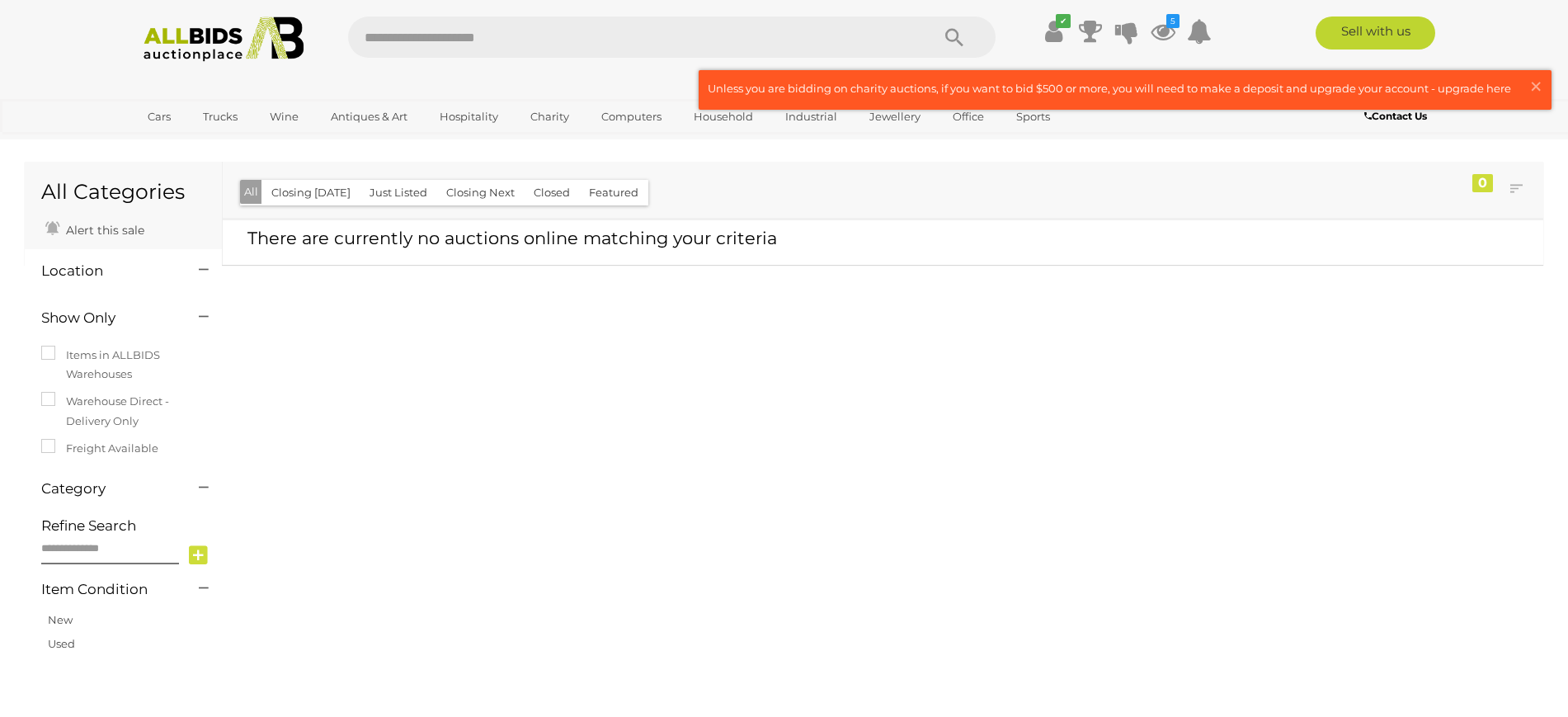
click at [559, 10] on div "✔ Track & Trace 5" at bounding box center [784, 33] width 1568 height 66
click at [509, 27] on input "text" at bounding box center [631, 36] width 566 height 41
type input "****"
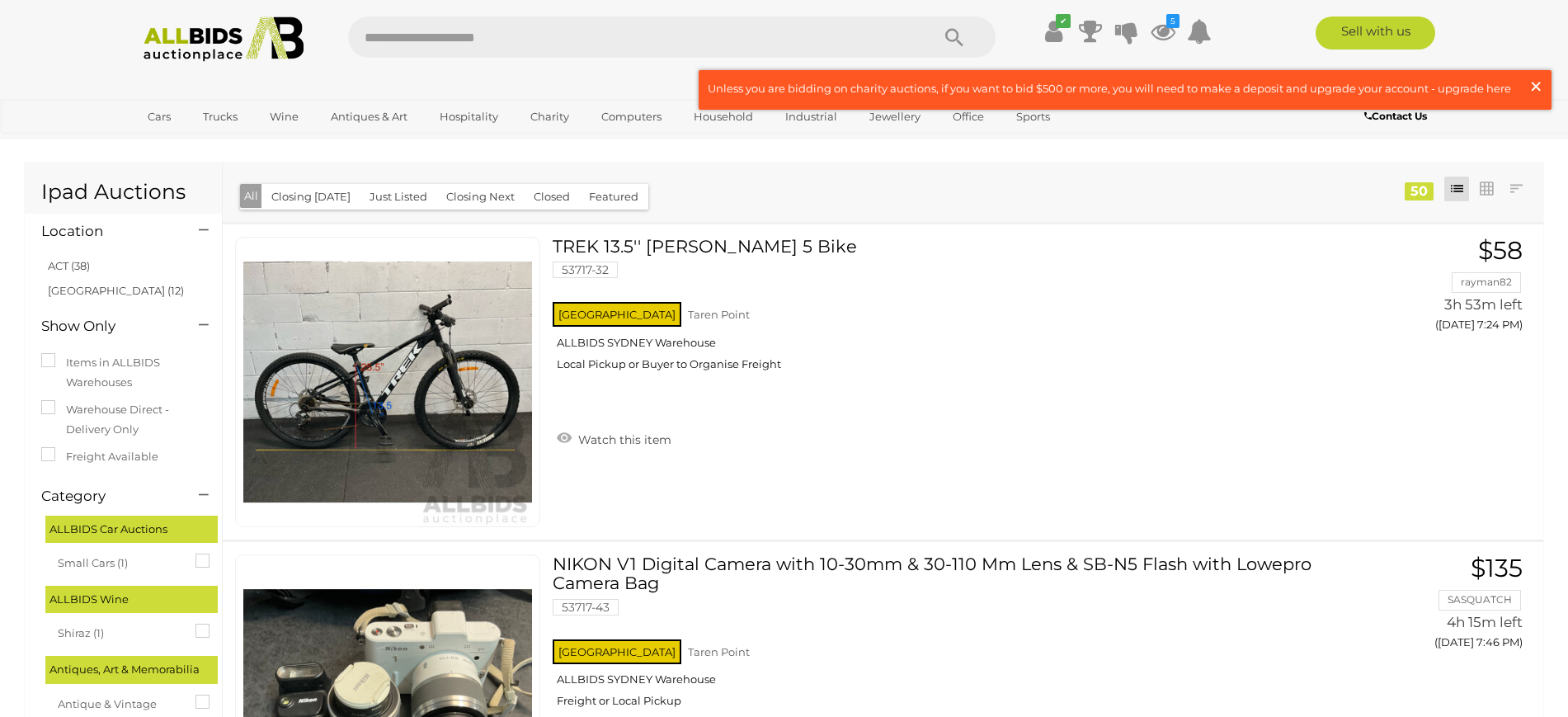
click at [1533, 83] on span "×" at bounding box center [1535, 86] width 15 height 32
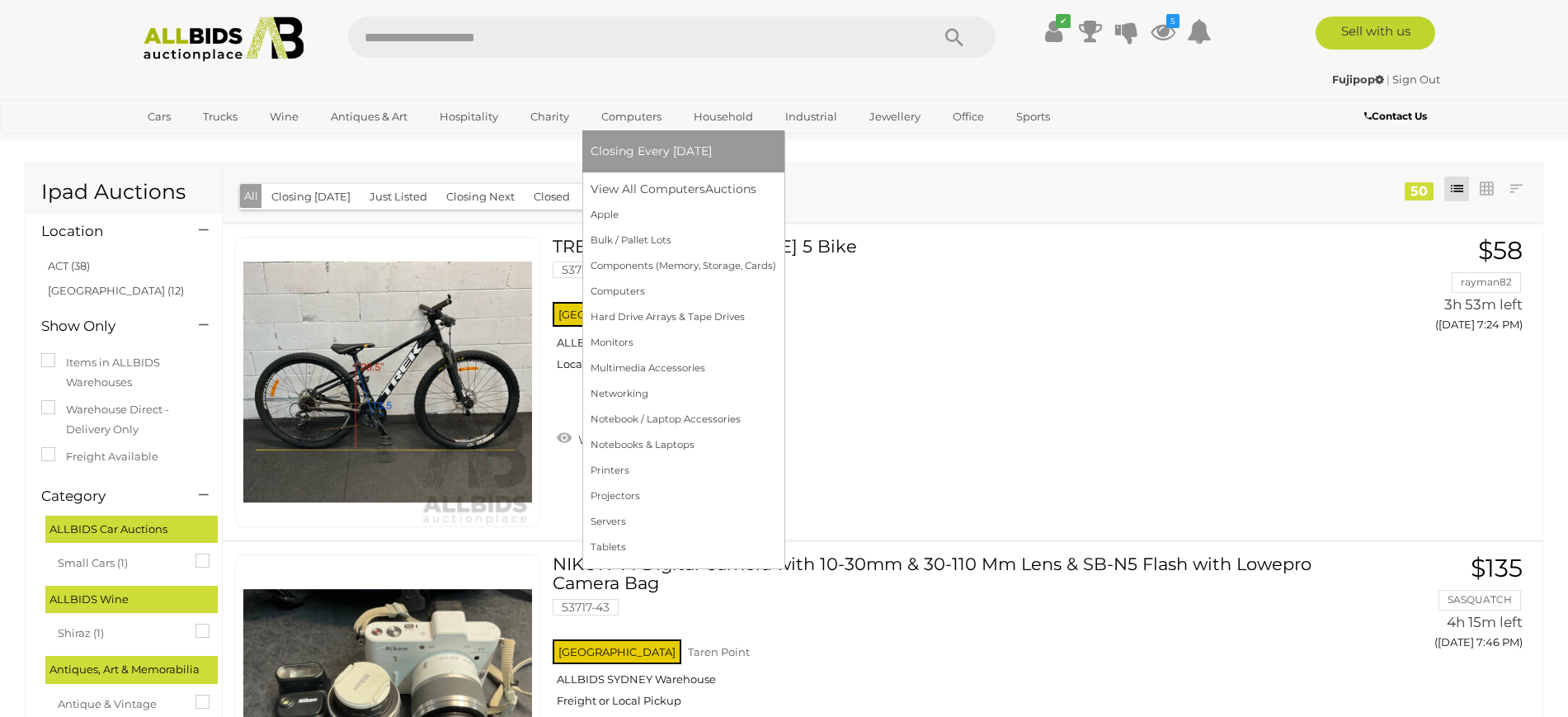
click at [632, 119] on link "Computers" at bounding box center [632, 116] width 82 height 27
click at [604, 209] on link "Apple" at bounding box center [683, 215] width 186 height 25
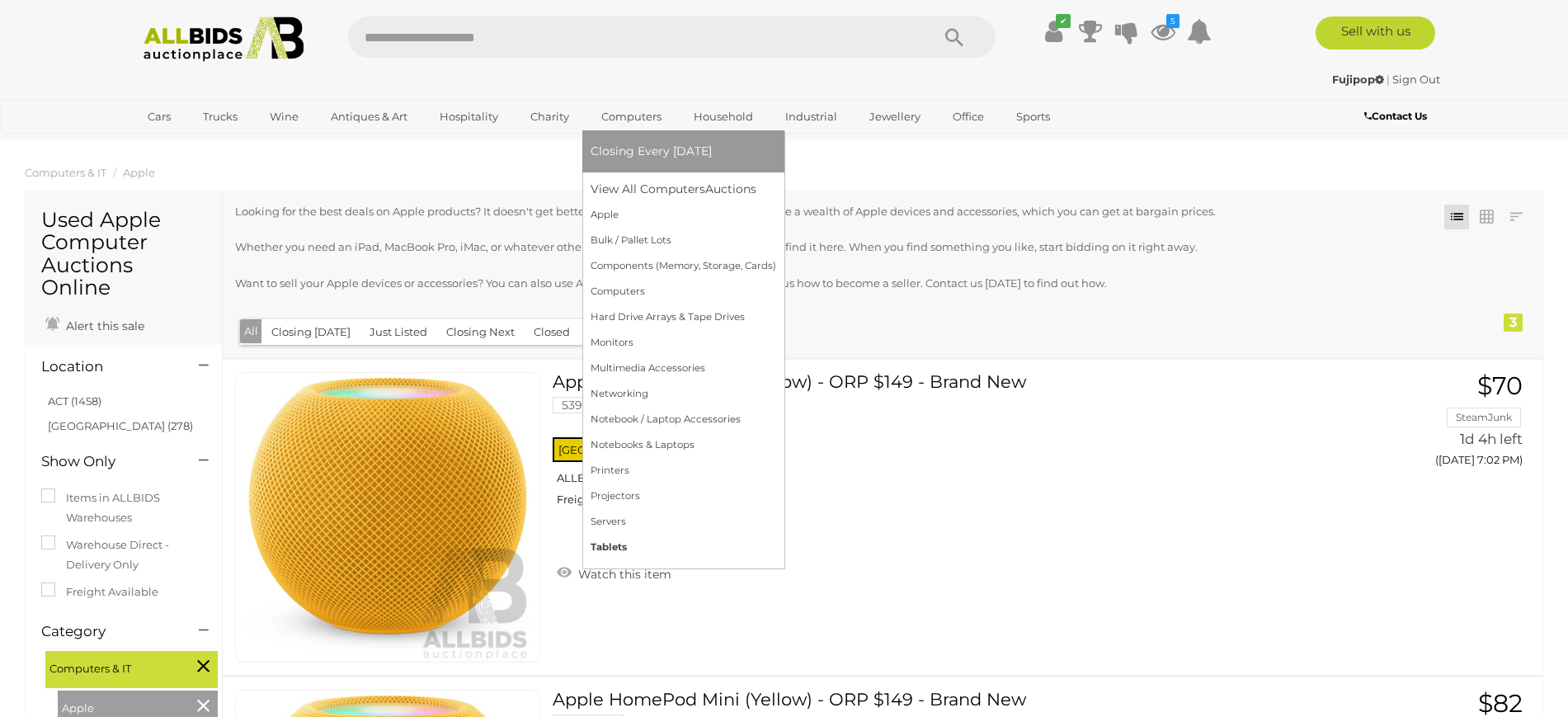
click at [612, 551] on link "Tablets" at bounding box center [683, 547] width 186 height 25
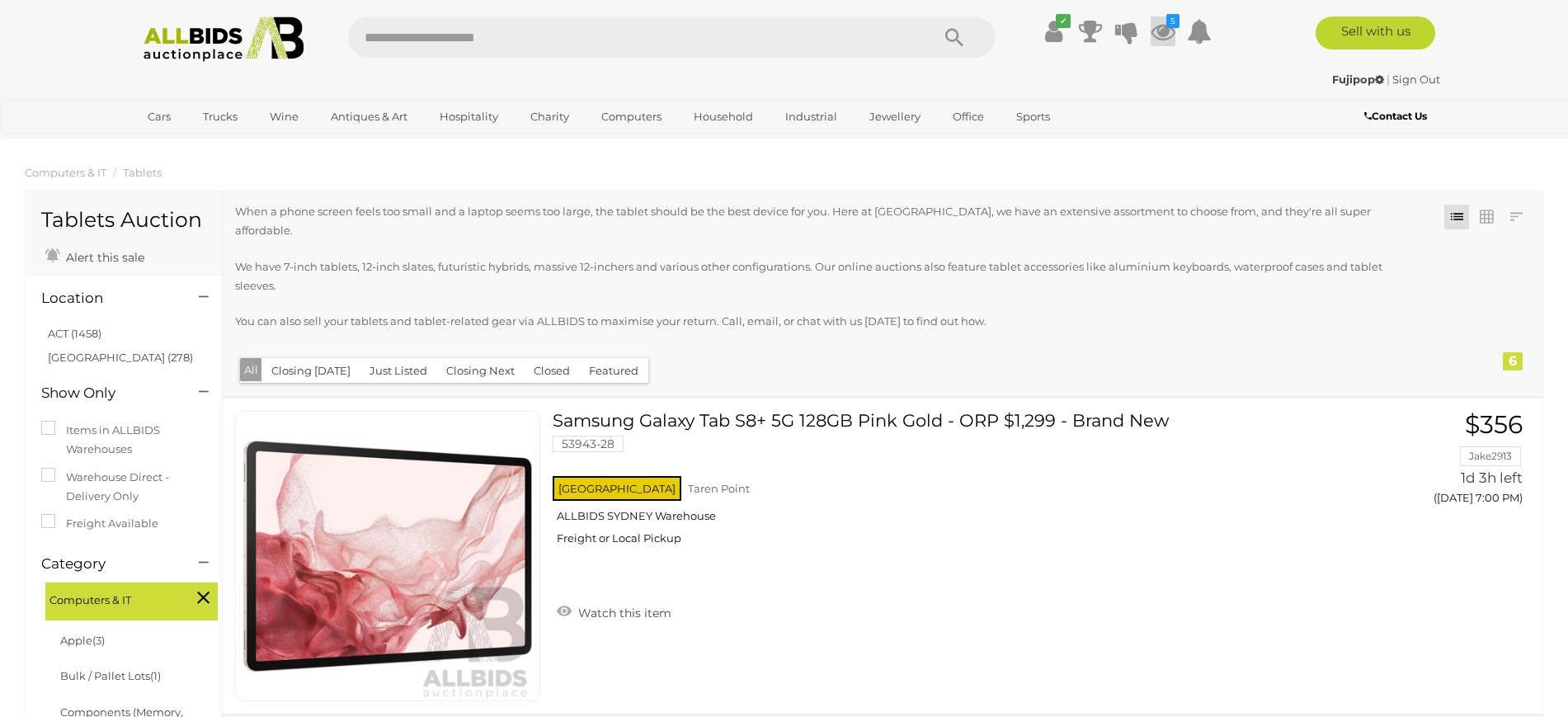
click at [1168, 31] on icon at bounding box center [1162, 31] width 25 height 30
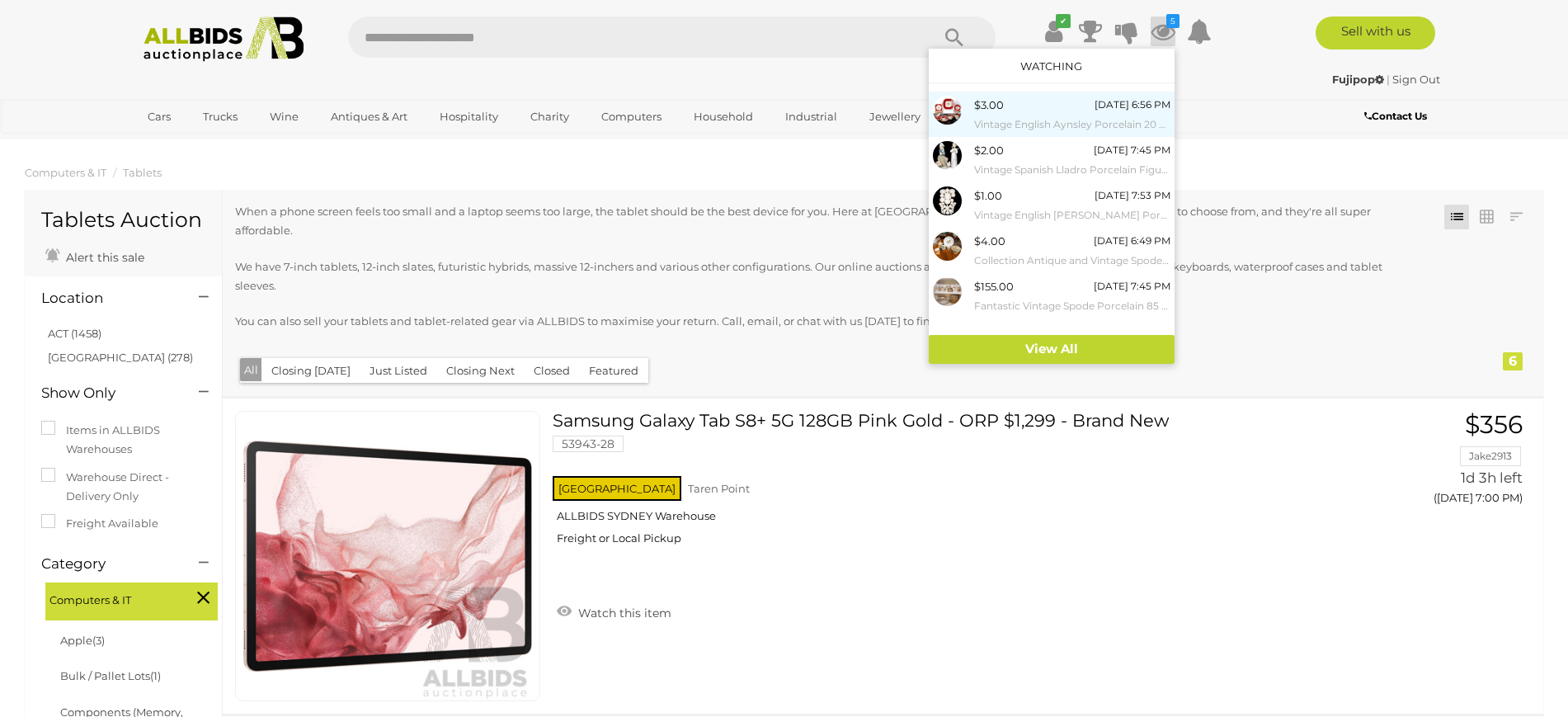
click at [1011, 104] on div "$3.00 Wednesday 6:56 PM Vintage English Aynsley Porcelain 20 Piece Tea Service …" at bounding box center [1072, 114] width 197 height 37
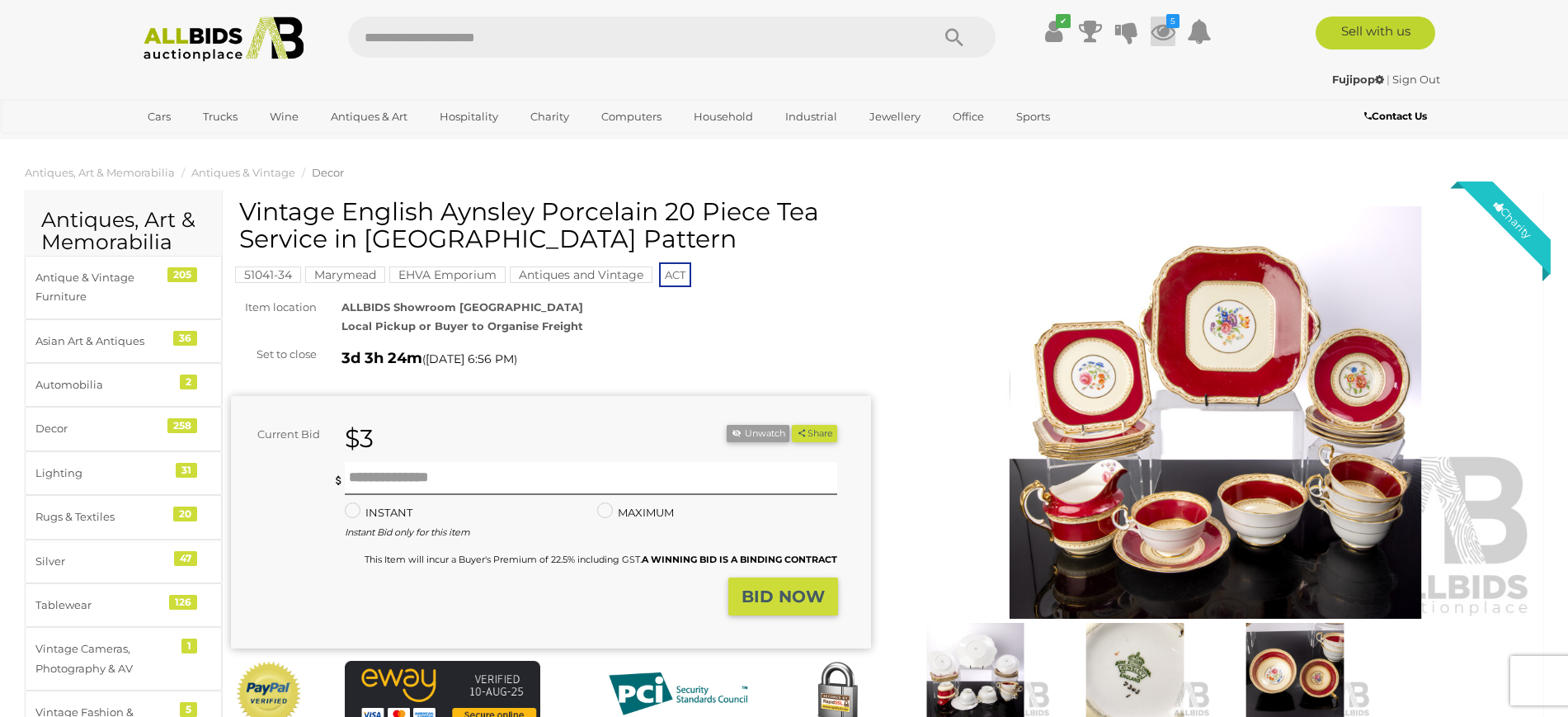
click at [1163, 23] on icon at bounding box center [1162, 31] width 25 height 30
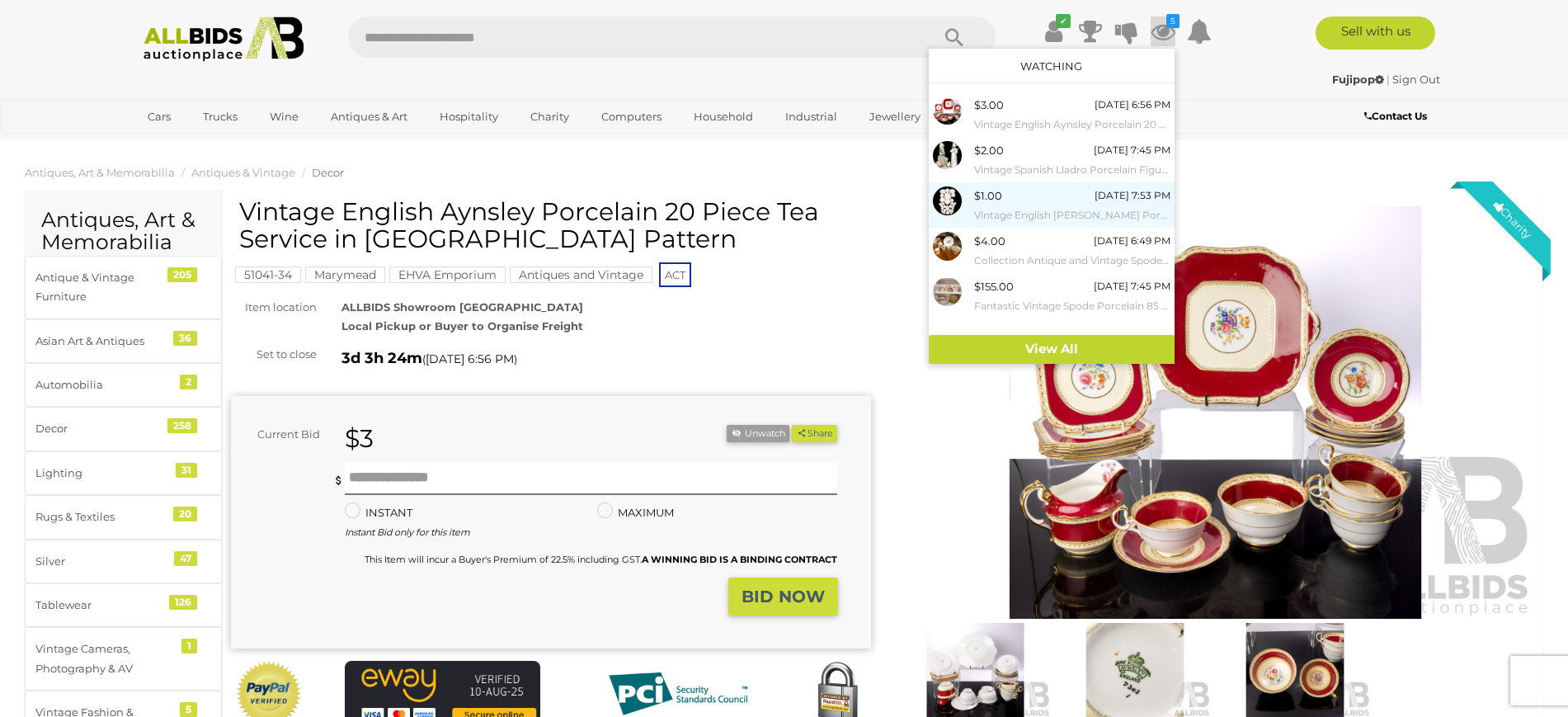
click at [1047, 207] on small "Vintage English [PERSON_NAME] Porcelain 86 Piece Dinner Service in Laurentian P…" at bounding box center [1072, 216] width 197 height 18
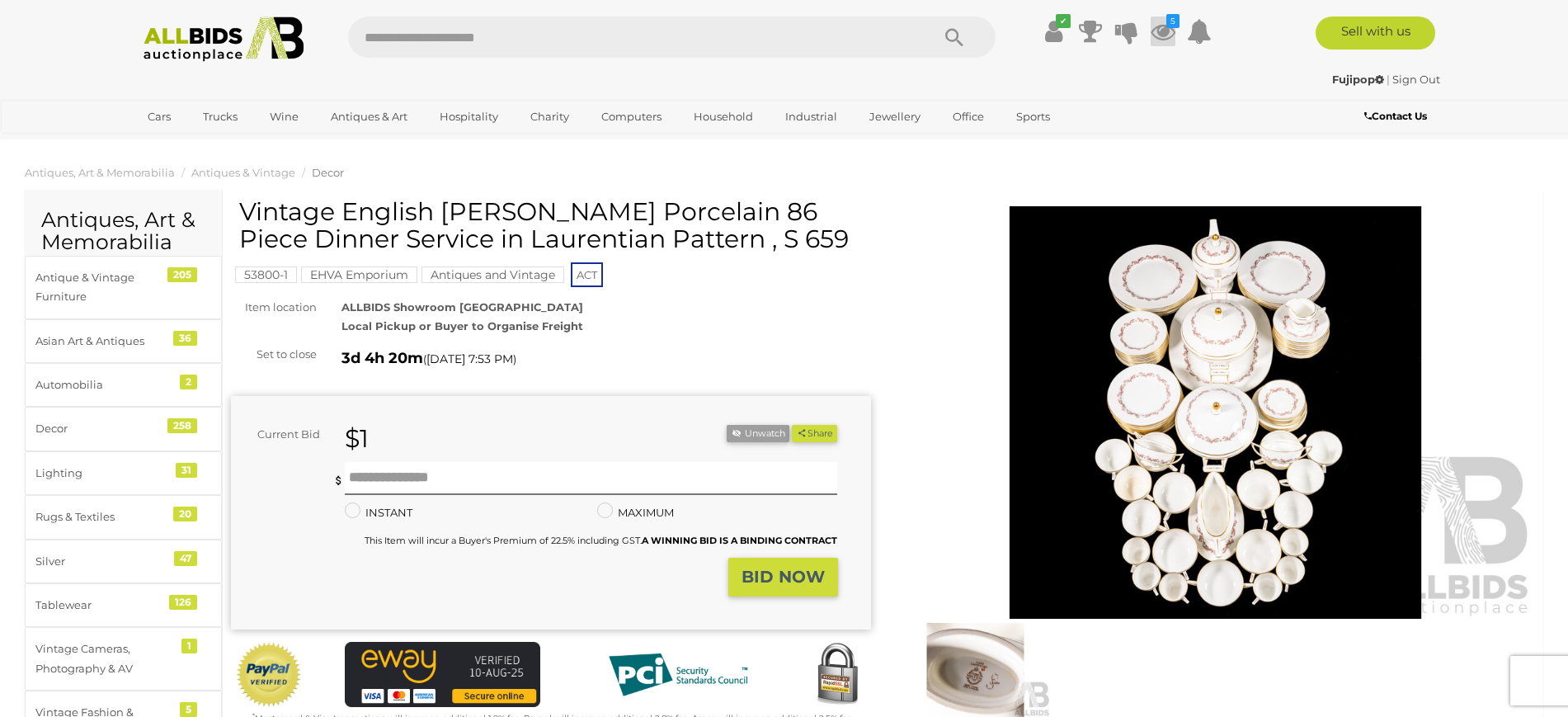
click at [1158, 23] on icon at bounding box center [1162, 31] width 25 height 30
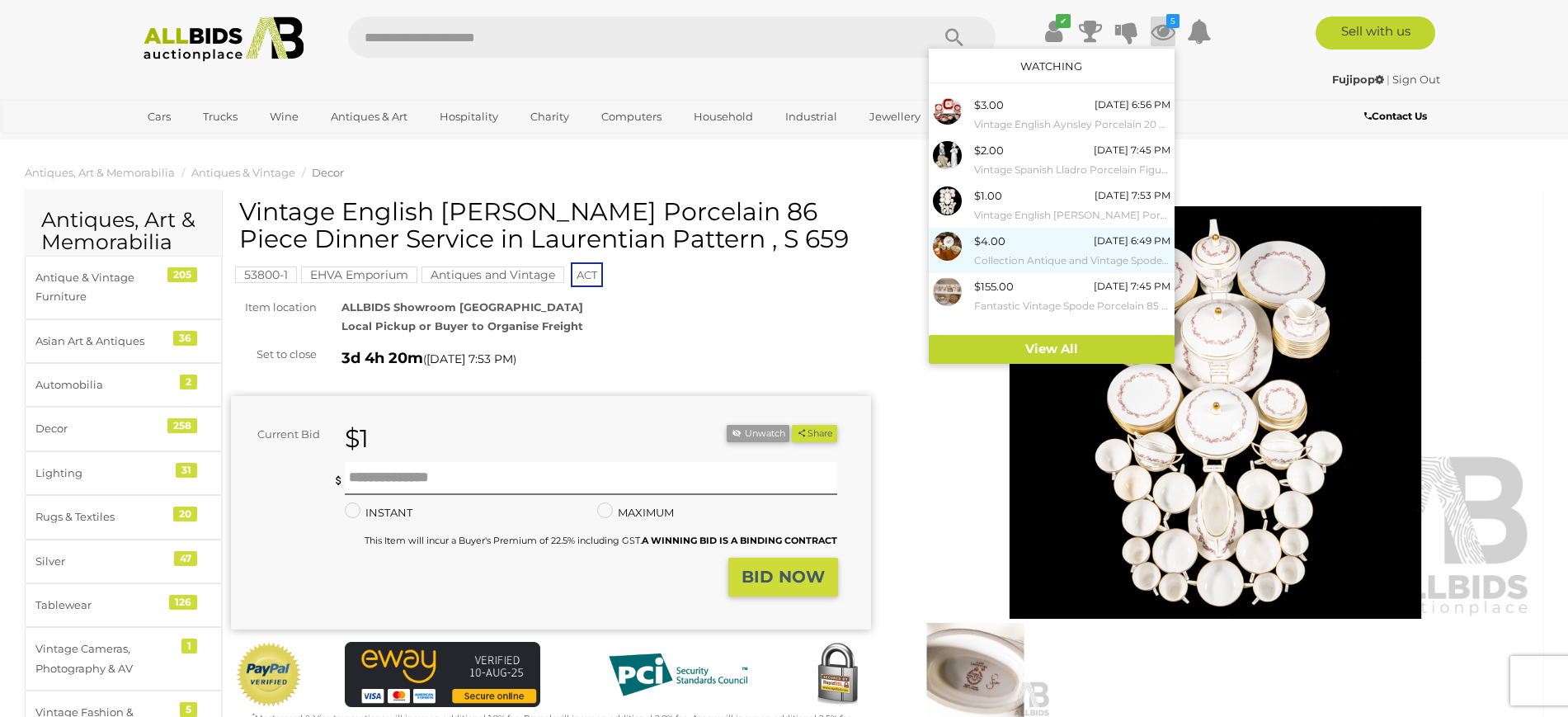
click at [1095, 251] on small "Collection Antique and Vintage Spode & Royal Worcester Porcelain Including Mini…" at bounding box center [1072, 260] width 197 height 18
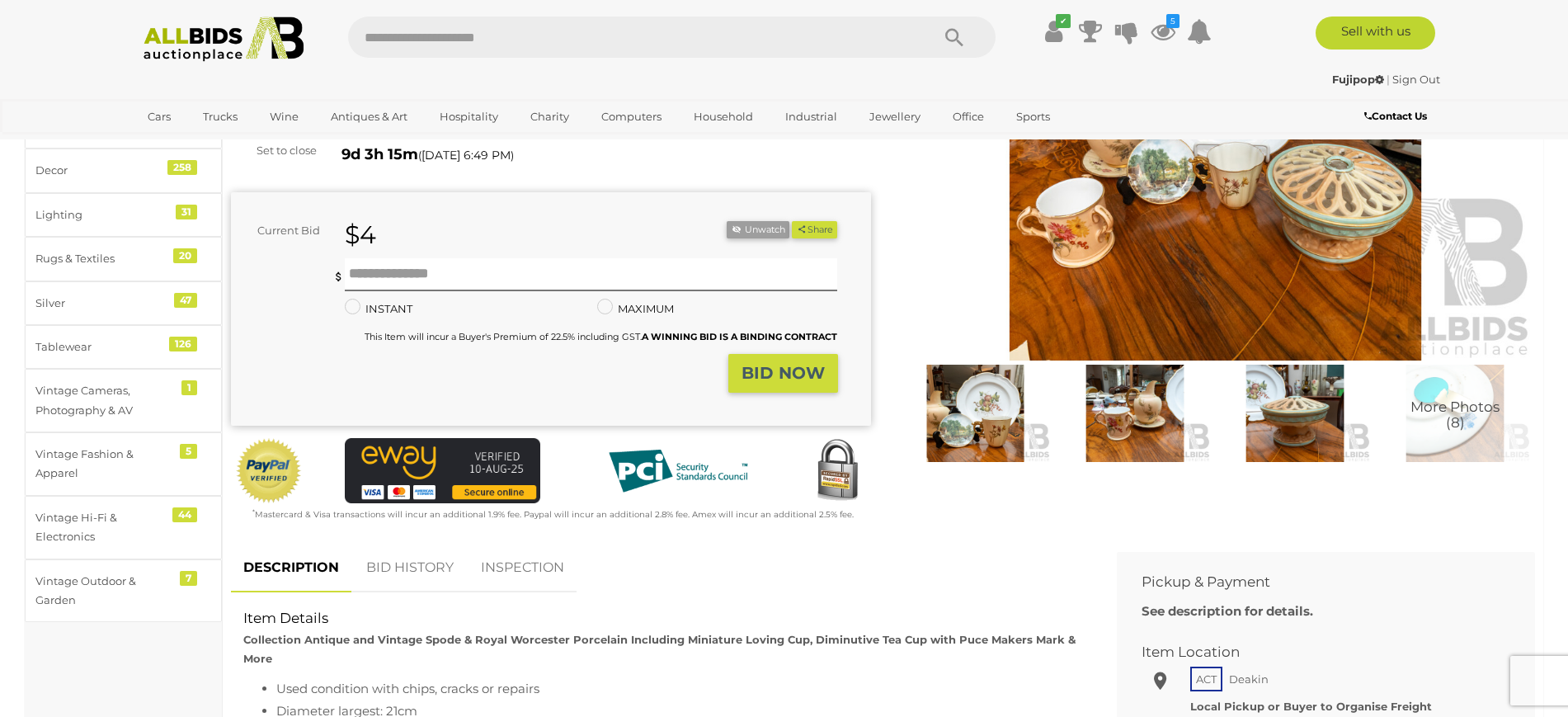
scroll to position [241, 0]
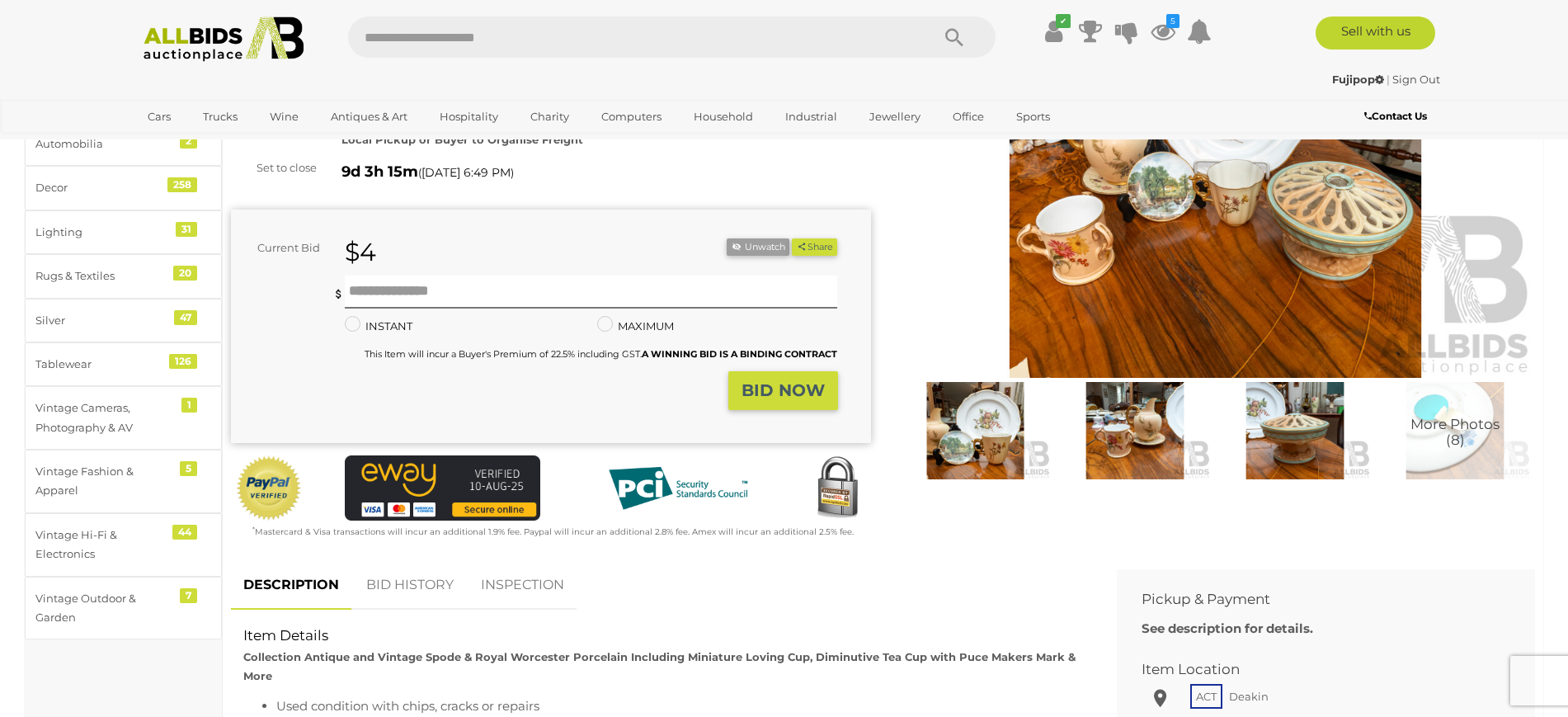
click at [1164, 423] on img at bounding box center [1135, 431] width 152 height 98
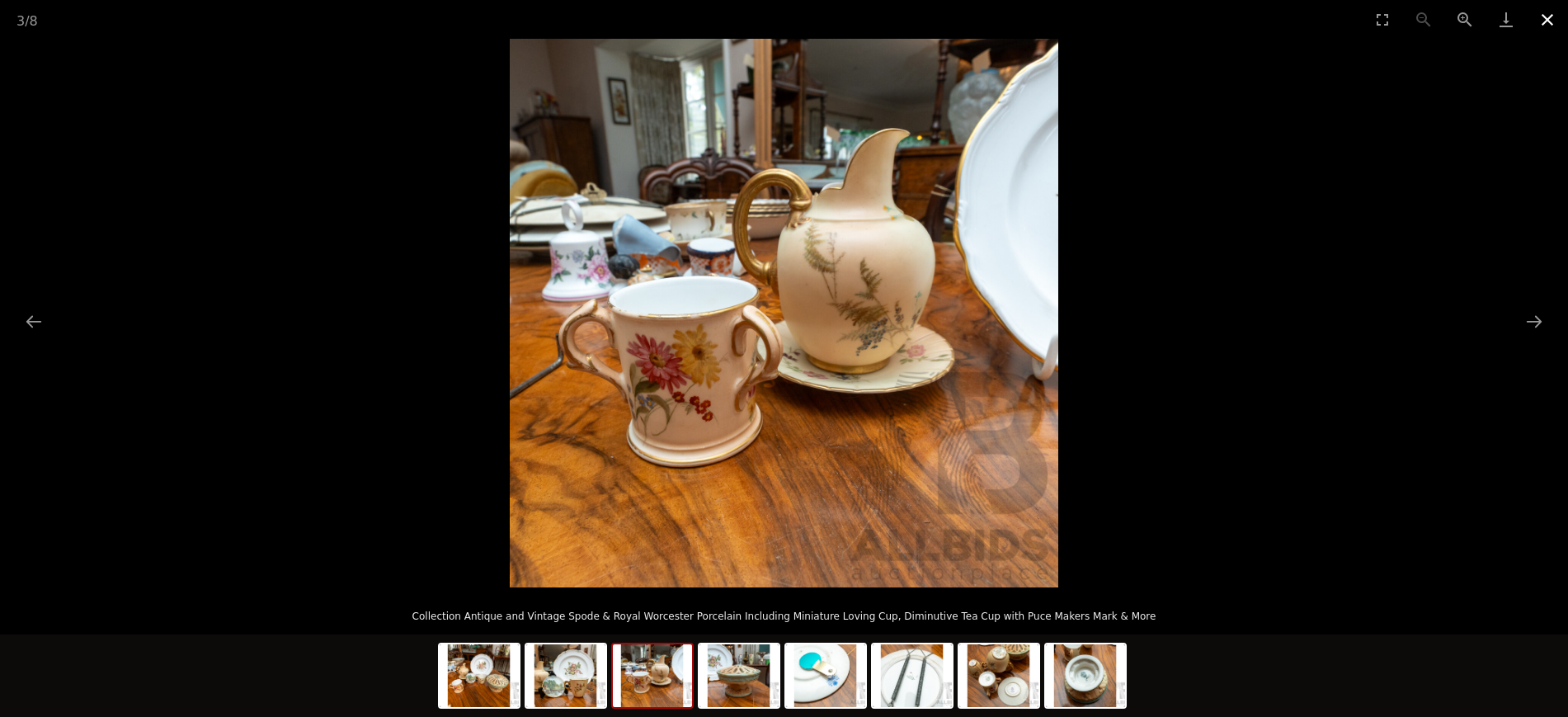
click at [1544, 19] on button "Close gallery" at bounding box center [1547, 19] width 41 height 39
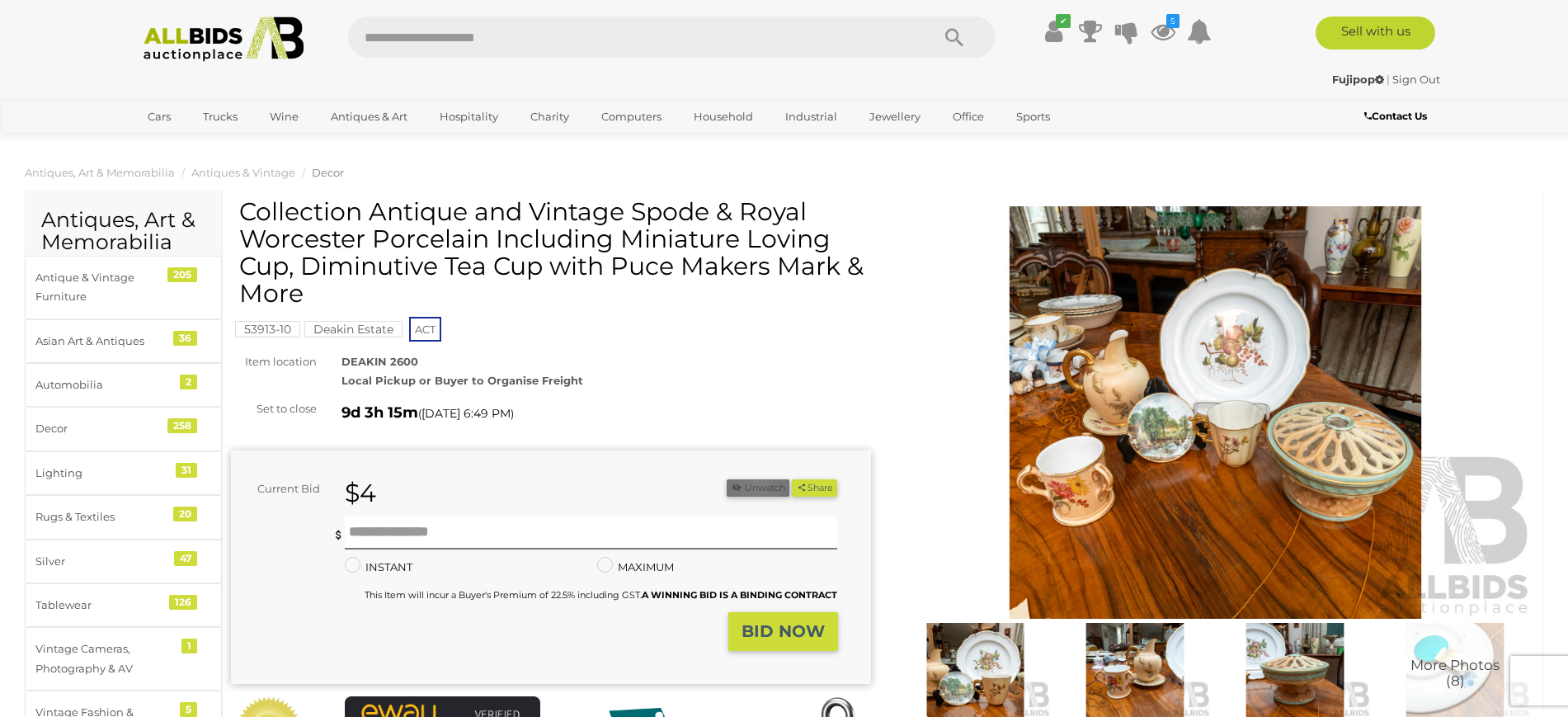
click at [753, 485] on button "Unwatch" at bounding box center [757, 488] width 63 height 17
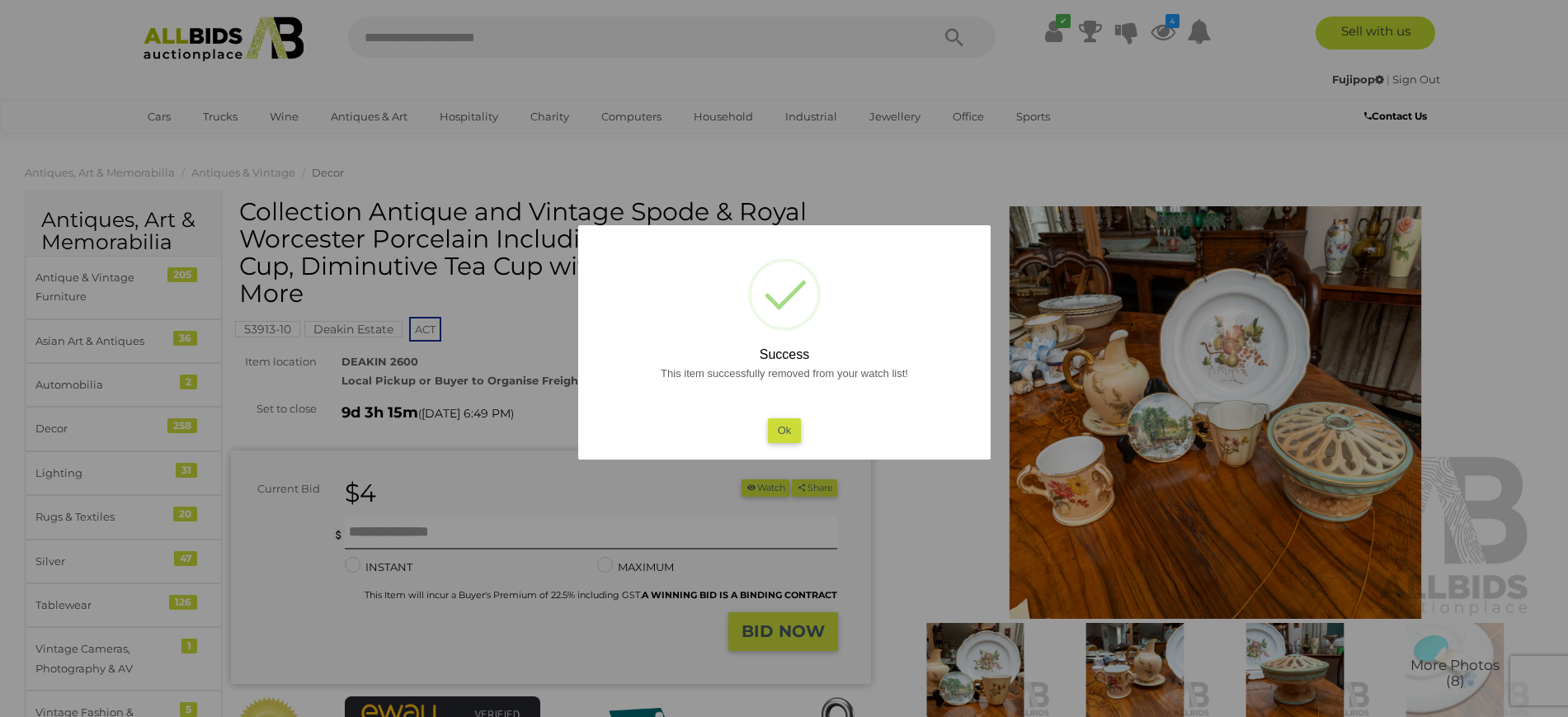
click at [788, 430] on button "Ok" at bounding box center [784, 429] width 34 height 24
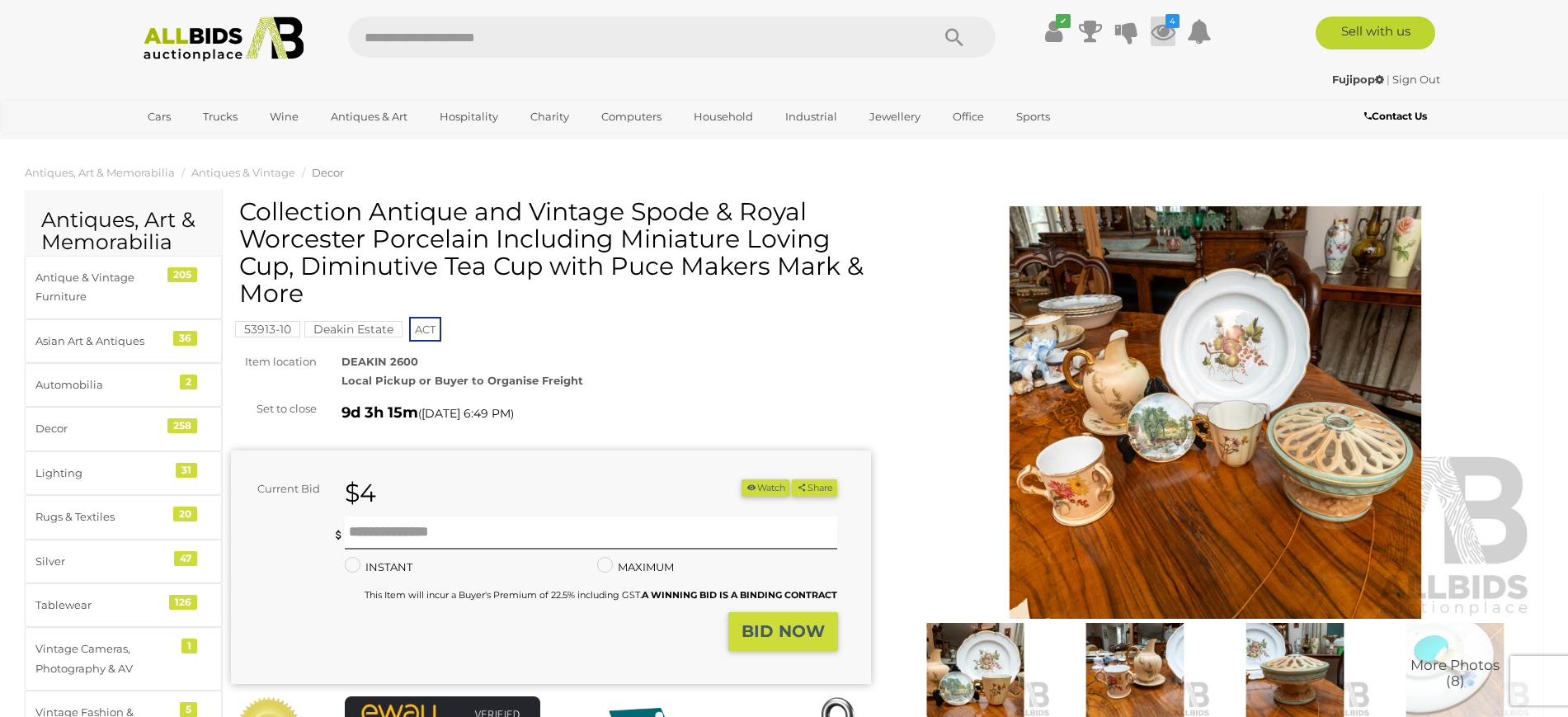
click at [1166, 15] on icon "4" at bounding box center [1172, 20] width 14 height 14
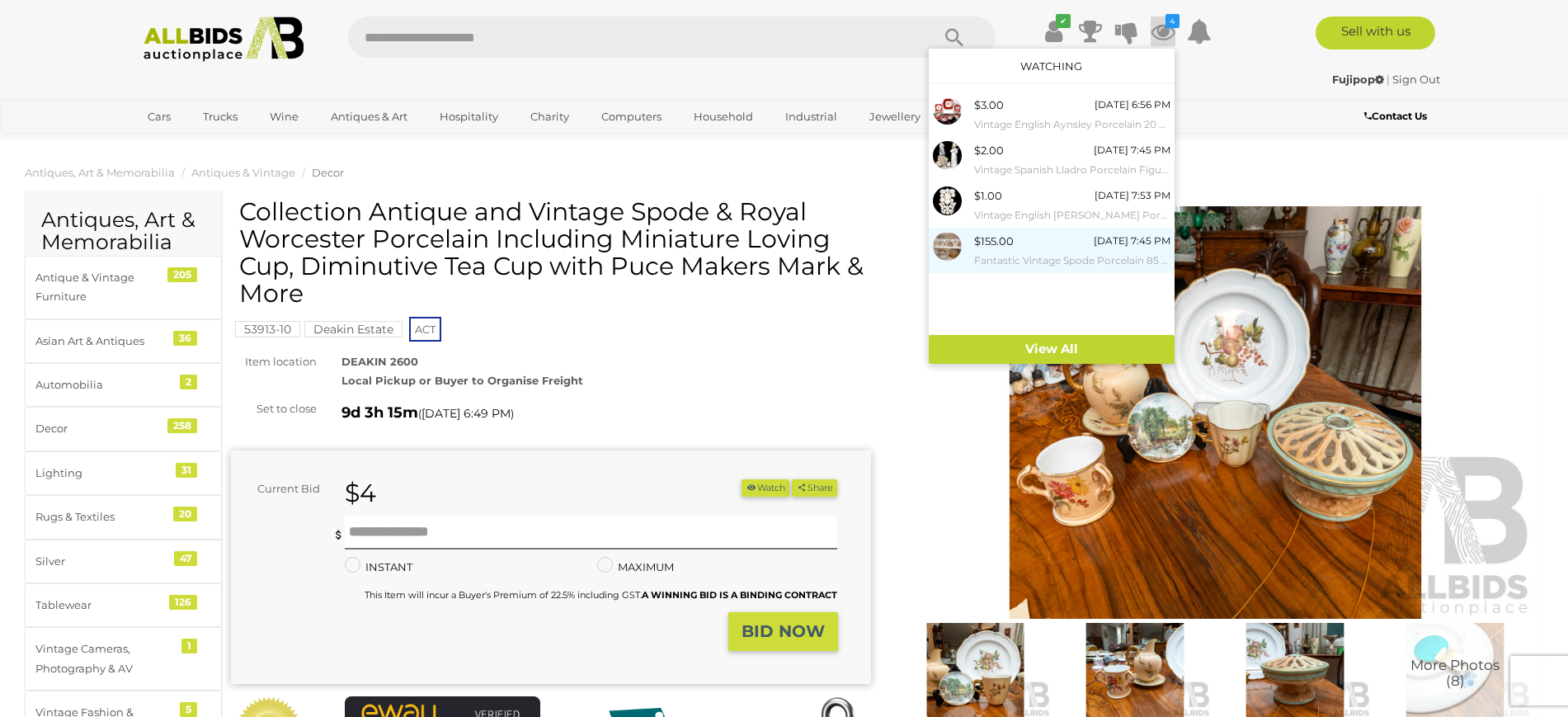
click at [1076, 252] on small "Fantastic Vintage Spode Porcelain 85 Piece Dinner Service in Gold Fleur De Lys …" at bounding box center [1072, 260] width 197 height 18
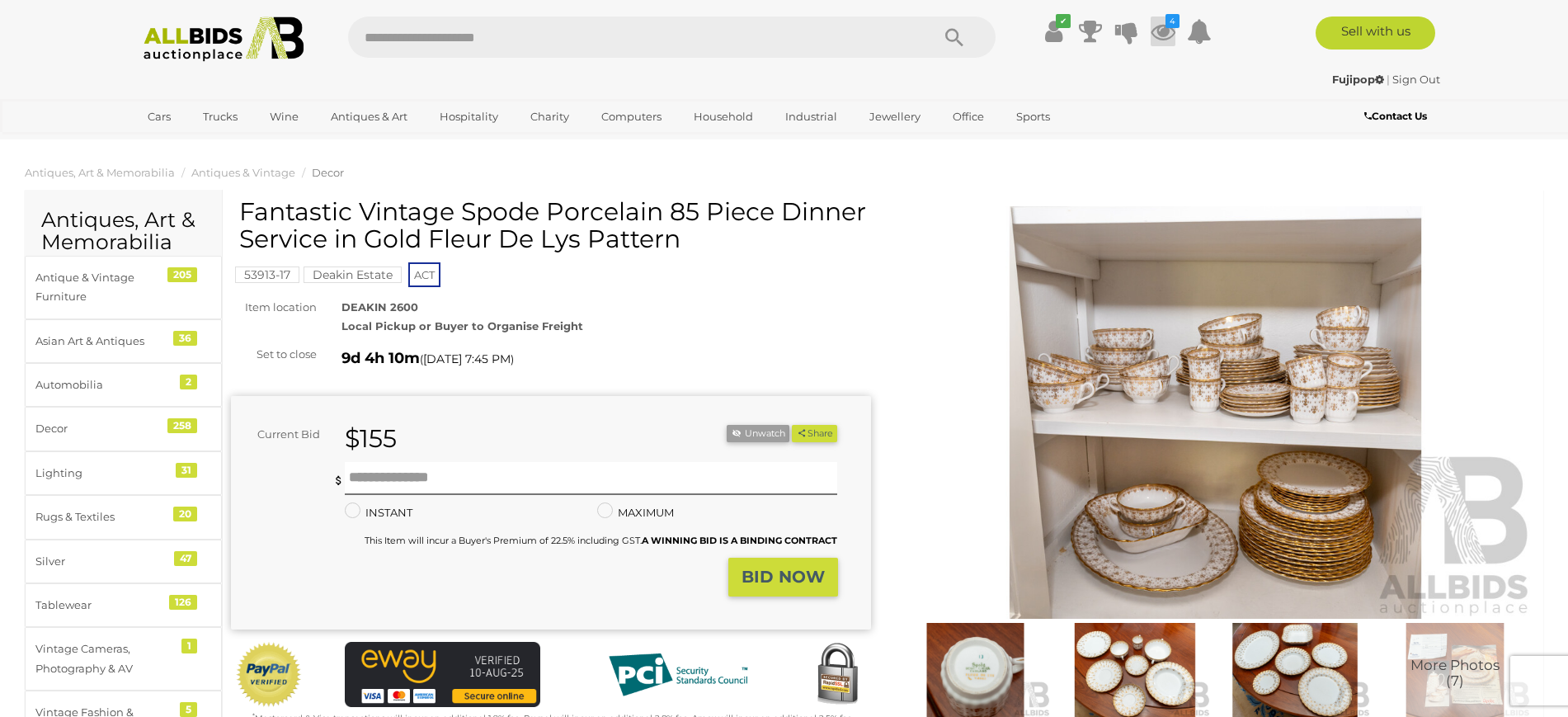
click at [1168, 18] on icon "4" at bounding box center [1172, 20] width 14 height 14
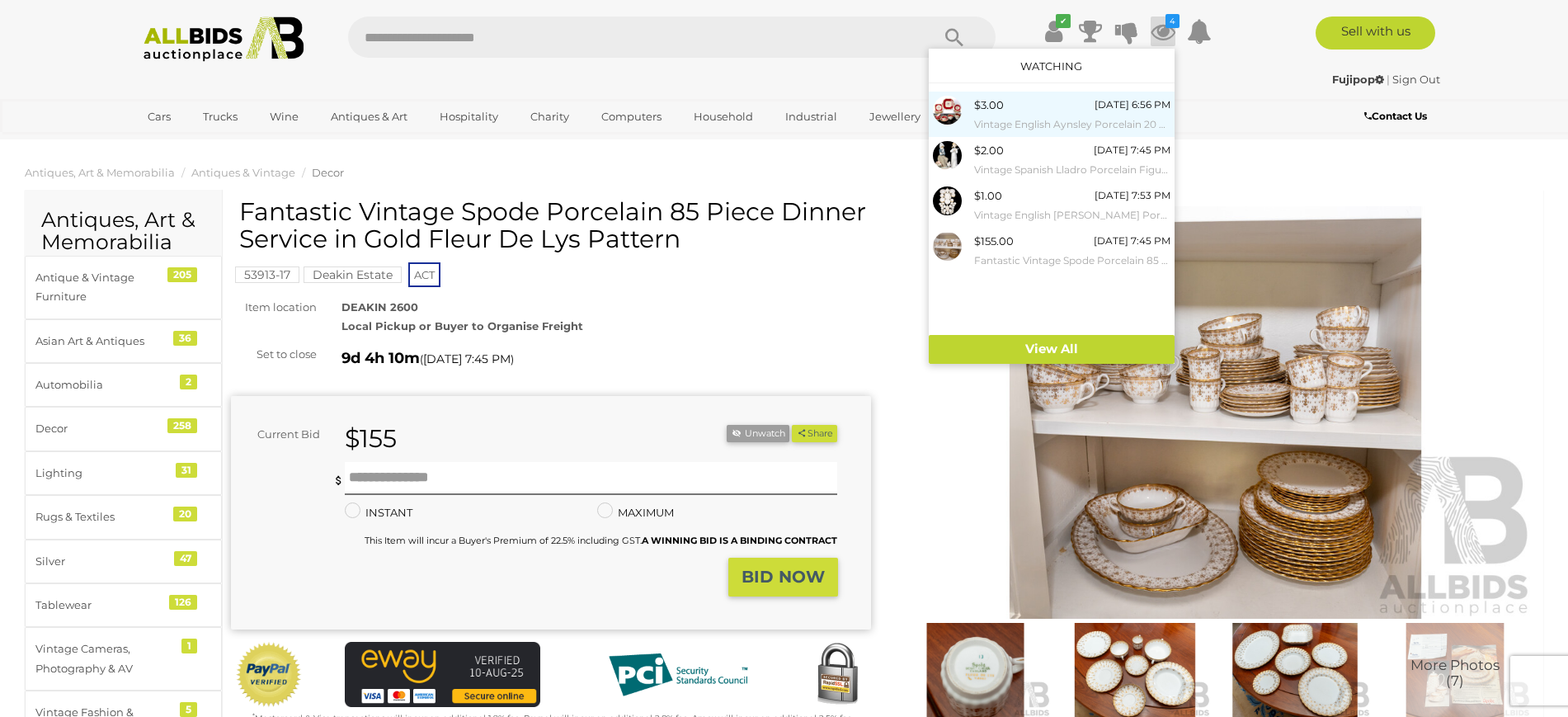
click at [1088, 121] on small "Vintage English Aynsley Porcelain 20 Piece Tea Service in [GEOGRAPHIC_DATA] Pat…" at bounding box center [1072, 125] width 197 height 18
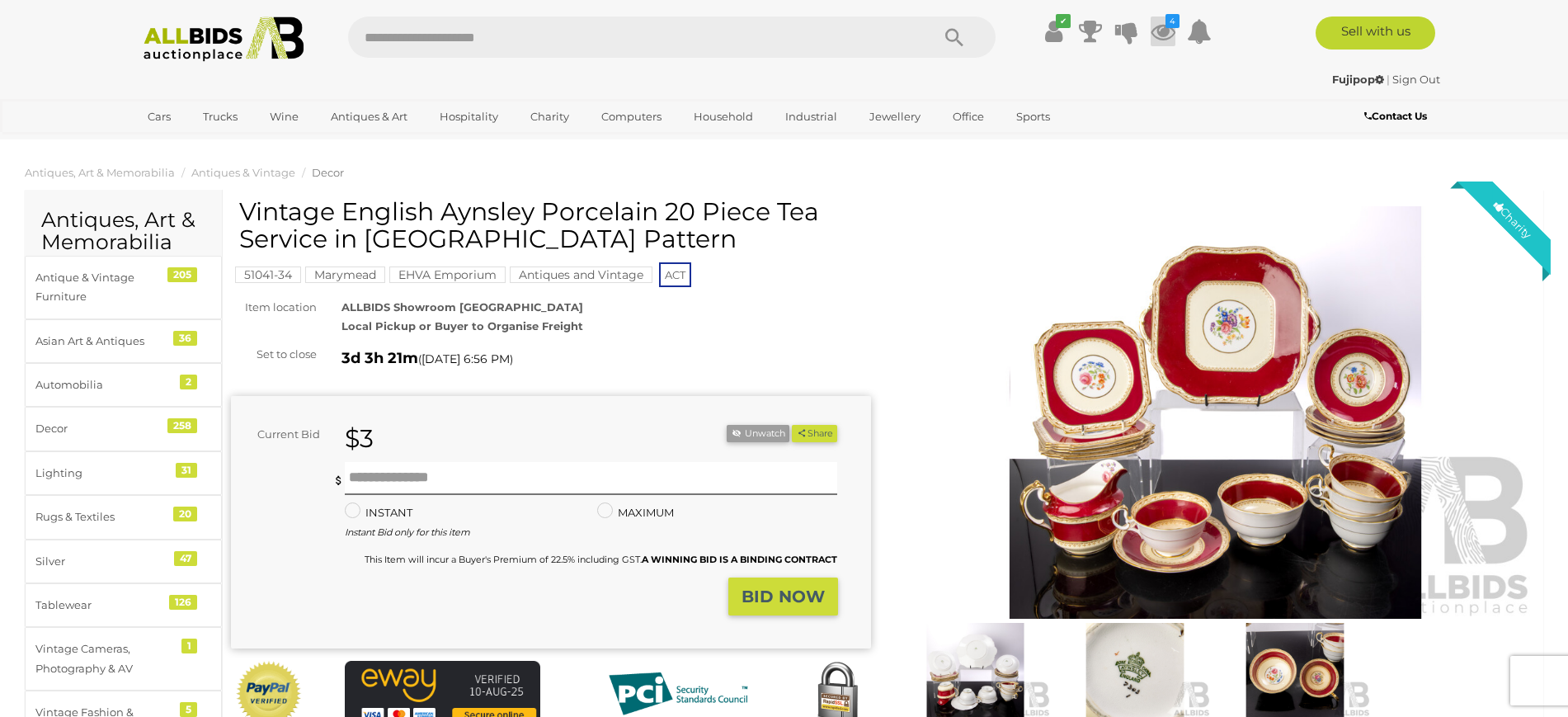
click at [1170, 23] on icon "4" at bounding box center [1172, 20] width 14 height 14
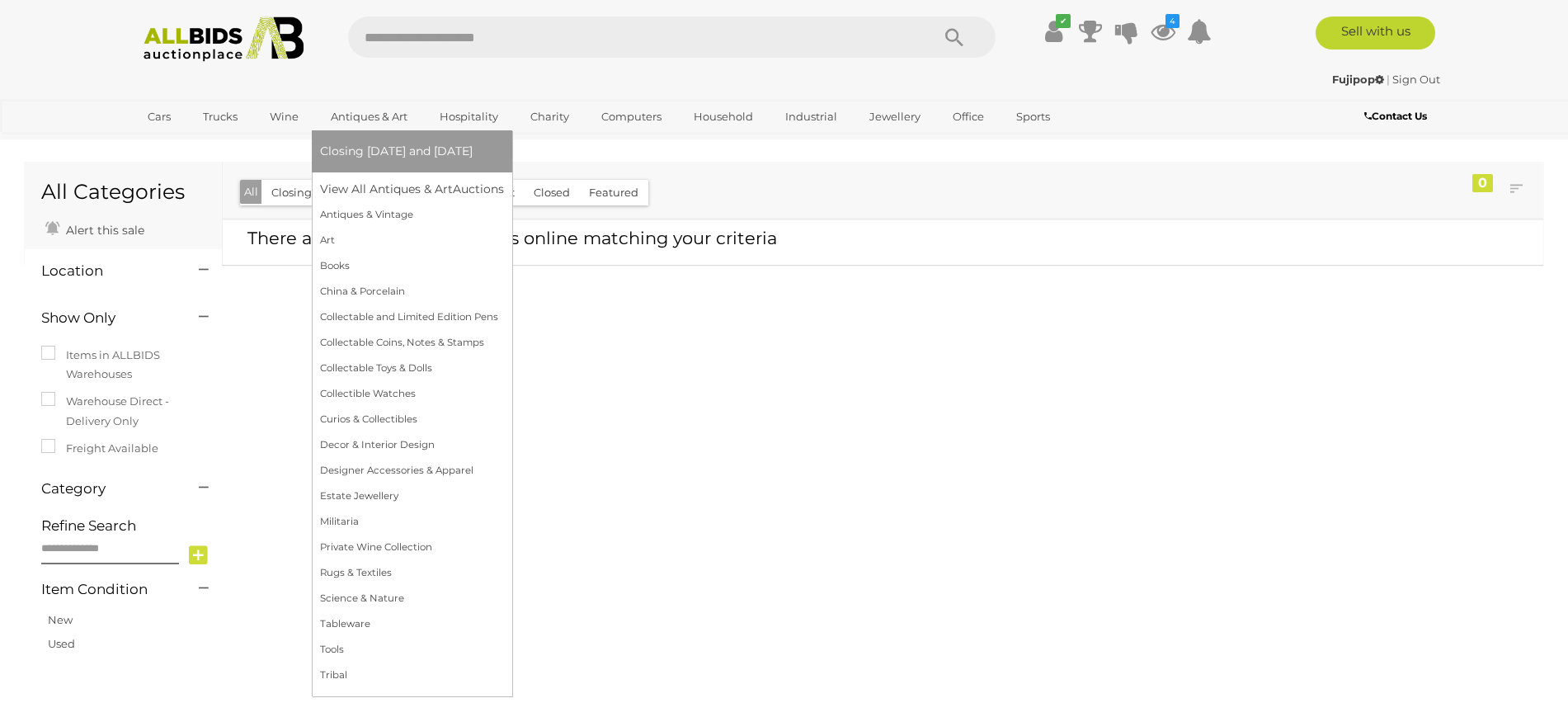
click at [365, 112] on link "Antiques & Art" at bounding box center [369, 116] width 98 height 27
click at [430, 190] on link "View All Antiques & Art Auctions" at bounding box center [418, 189] width 195 height 25
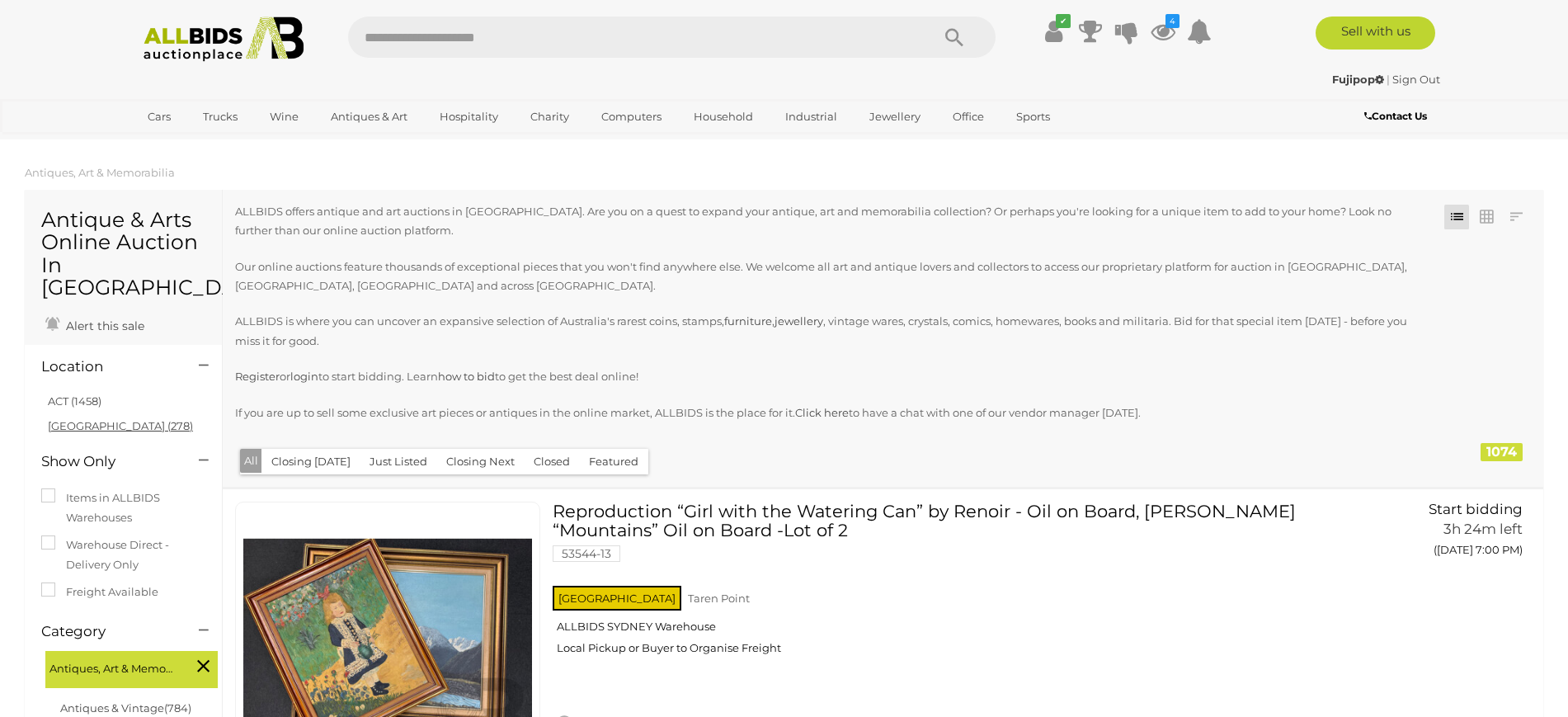
click at [86, 419] on link "[GEOGRAPHIC_DATA] (278)" at bounding box center [121, 425] width 146 height 14
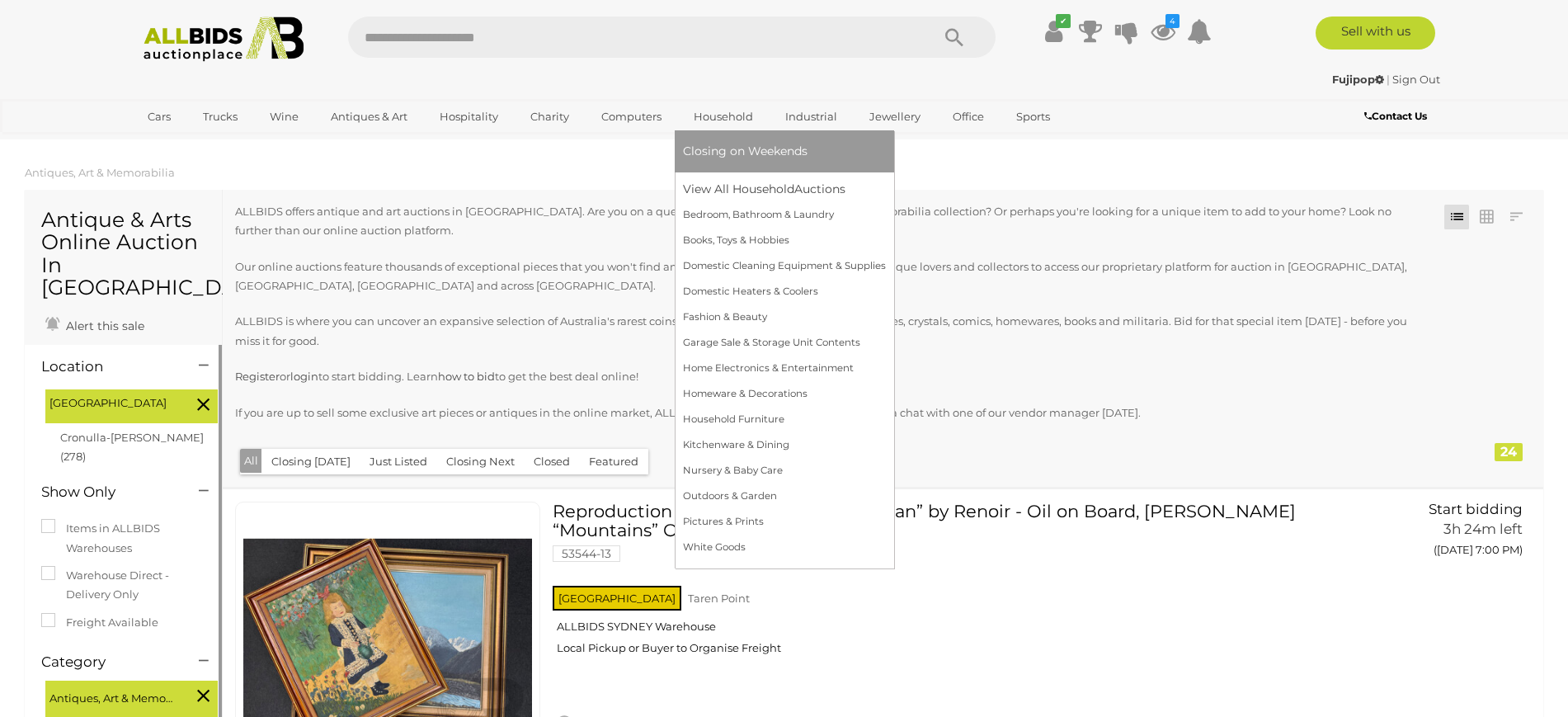
click at [694, 112] on link "Household" at bounding box center [723, 116] width 81 height 27
click at [711, 180] on link "View All Household Auctions" at bounding box center [784, 189] width 203 height 25
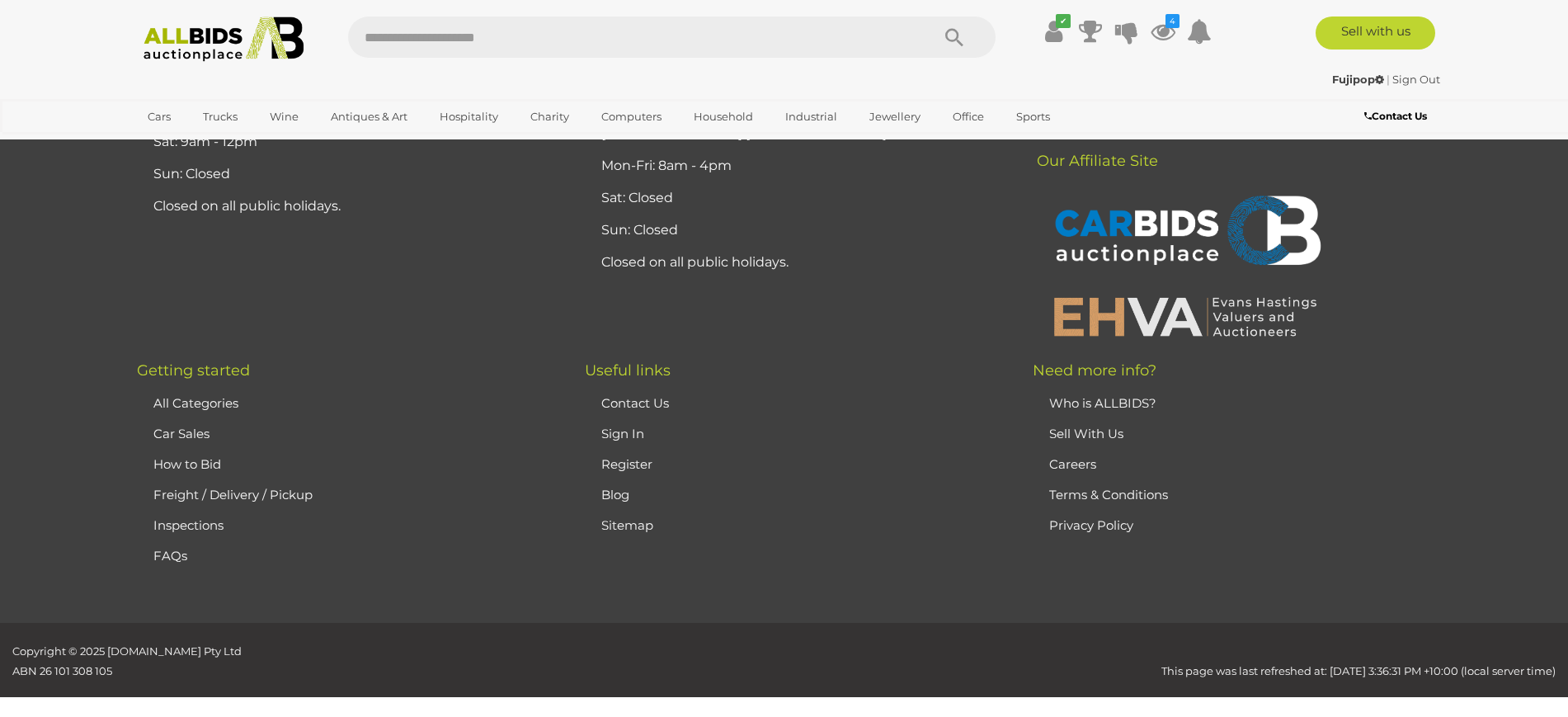
scroll to position [15874, 0]
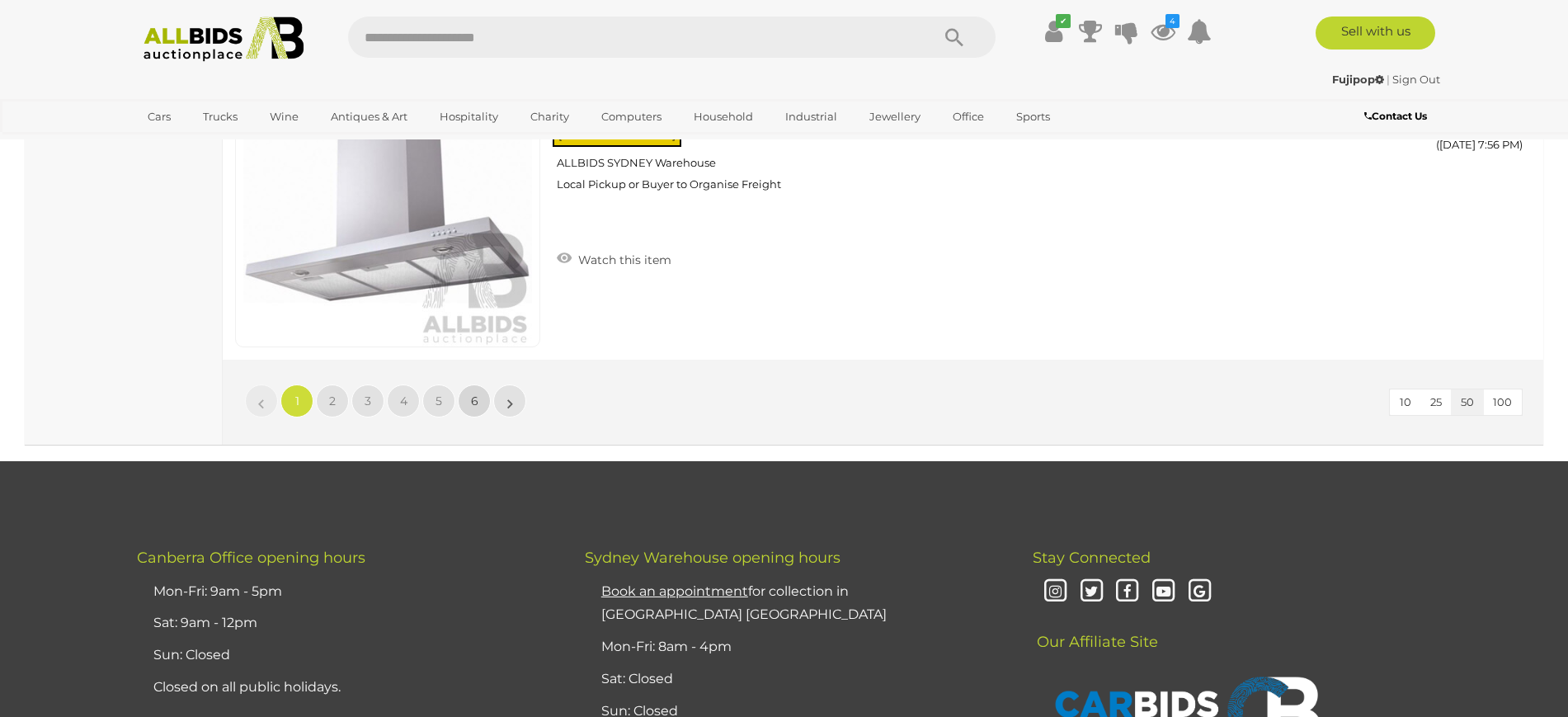
click at [481, 399] on link "6" at bounding box center [474, 400] width 33 height 33
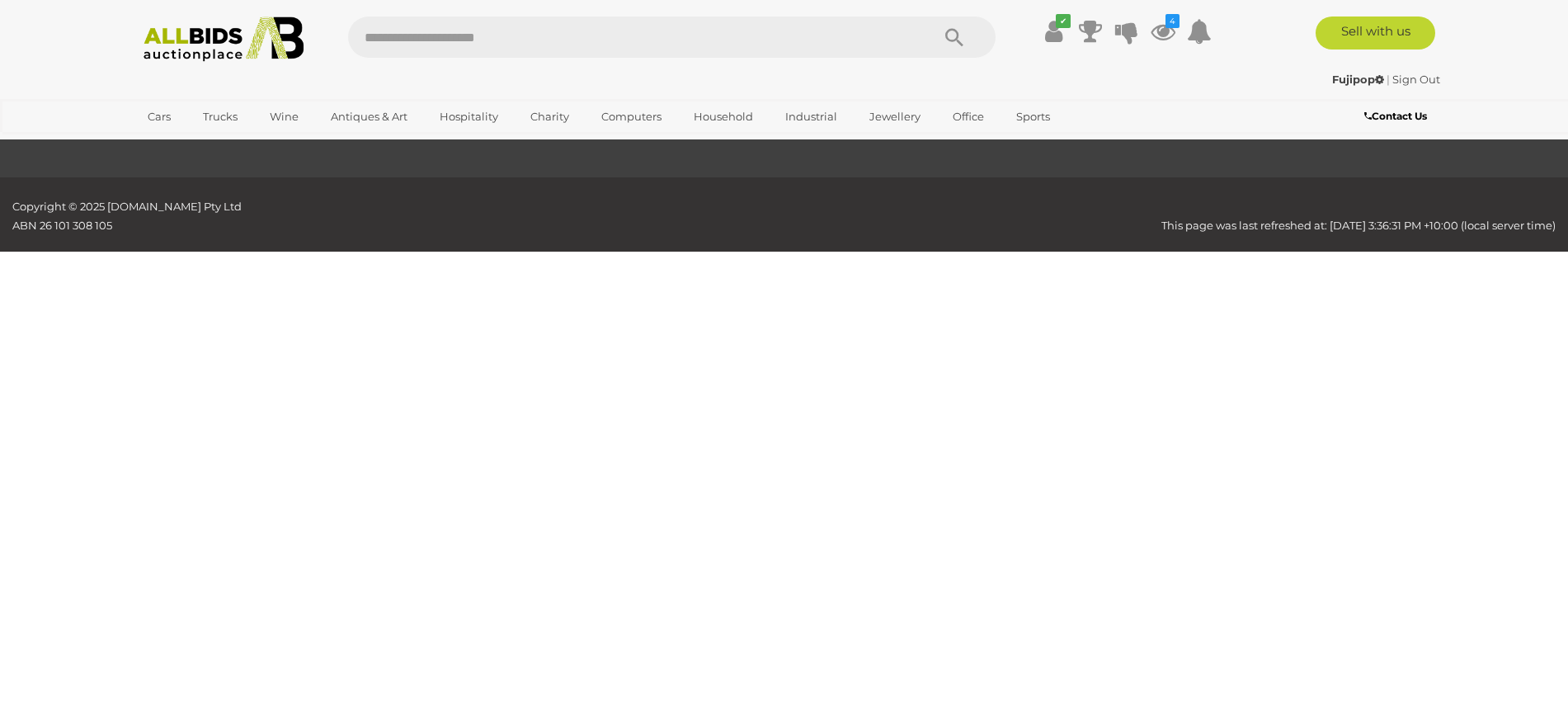
scroll to position [195, 0]
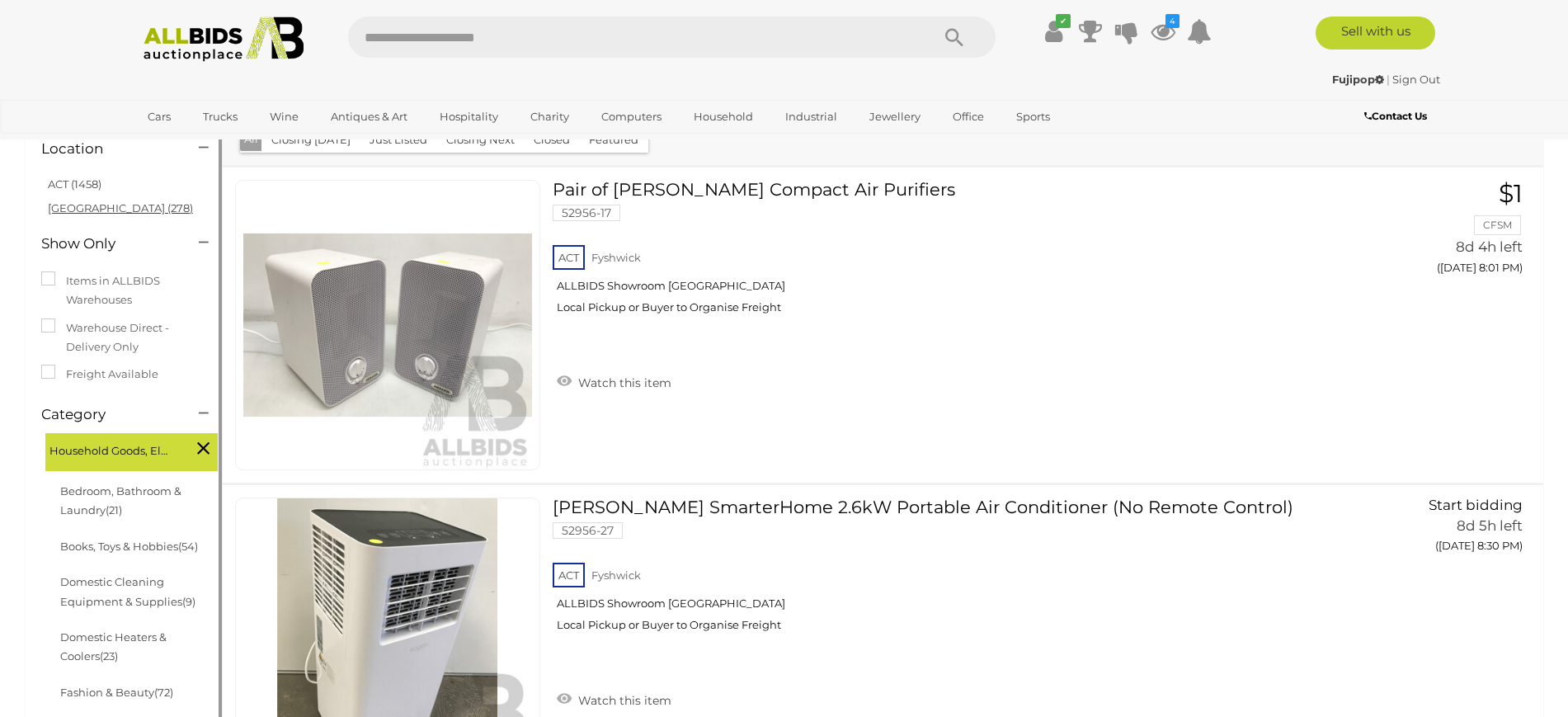
click at [83, 203] on link "NSW (278)" at bounding box center [121, 207] width 146 height 14
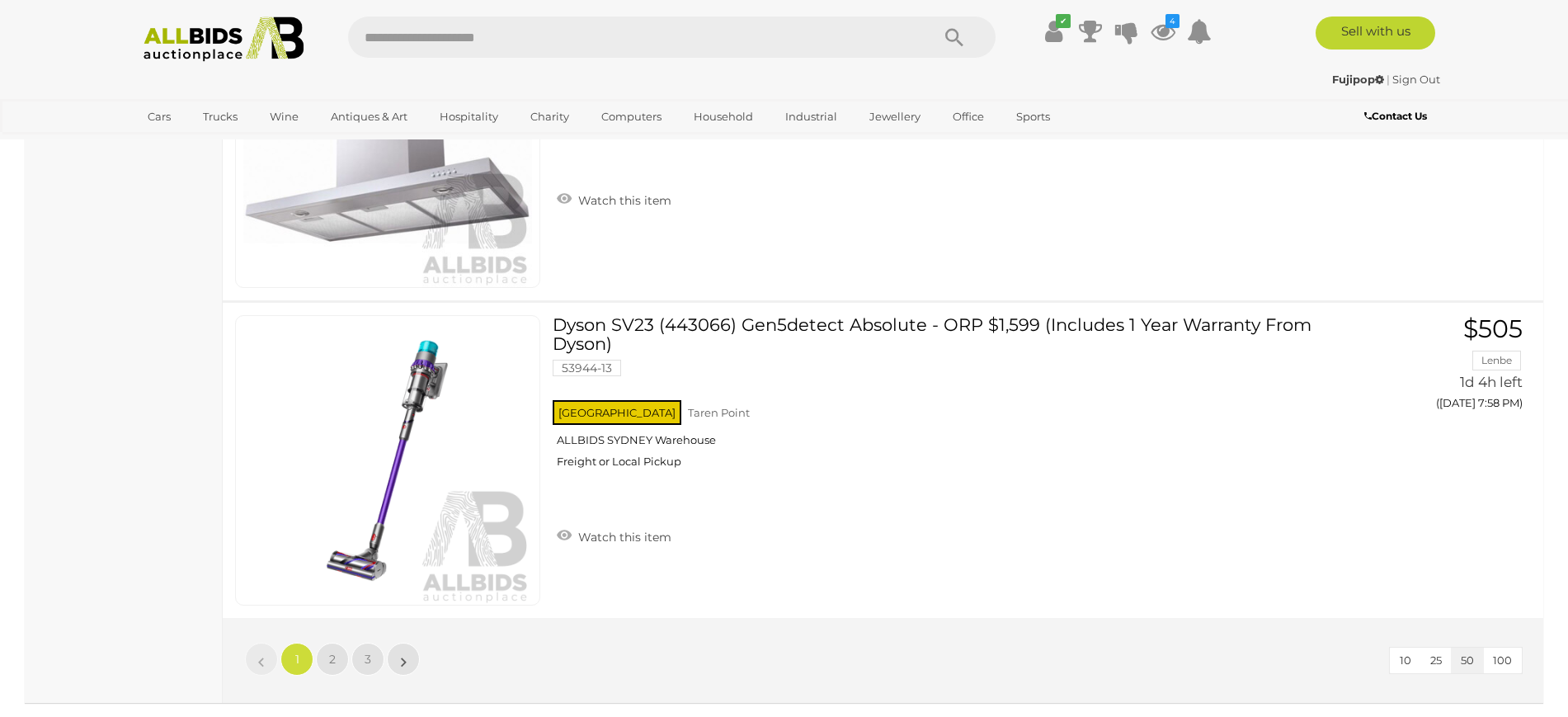
scroll to position [15781, 0]
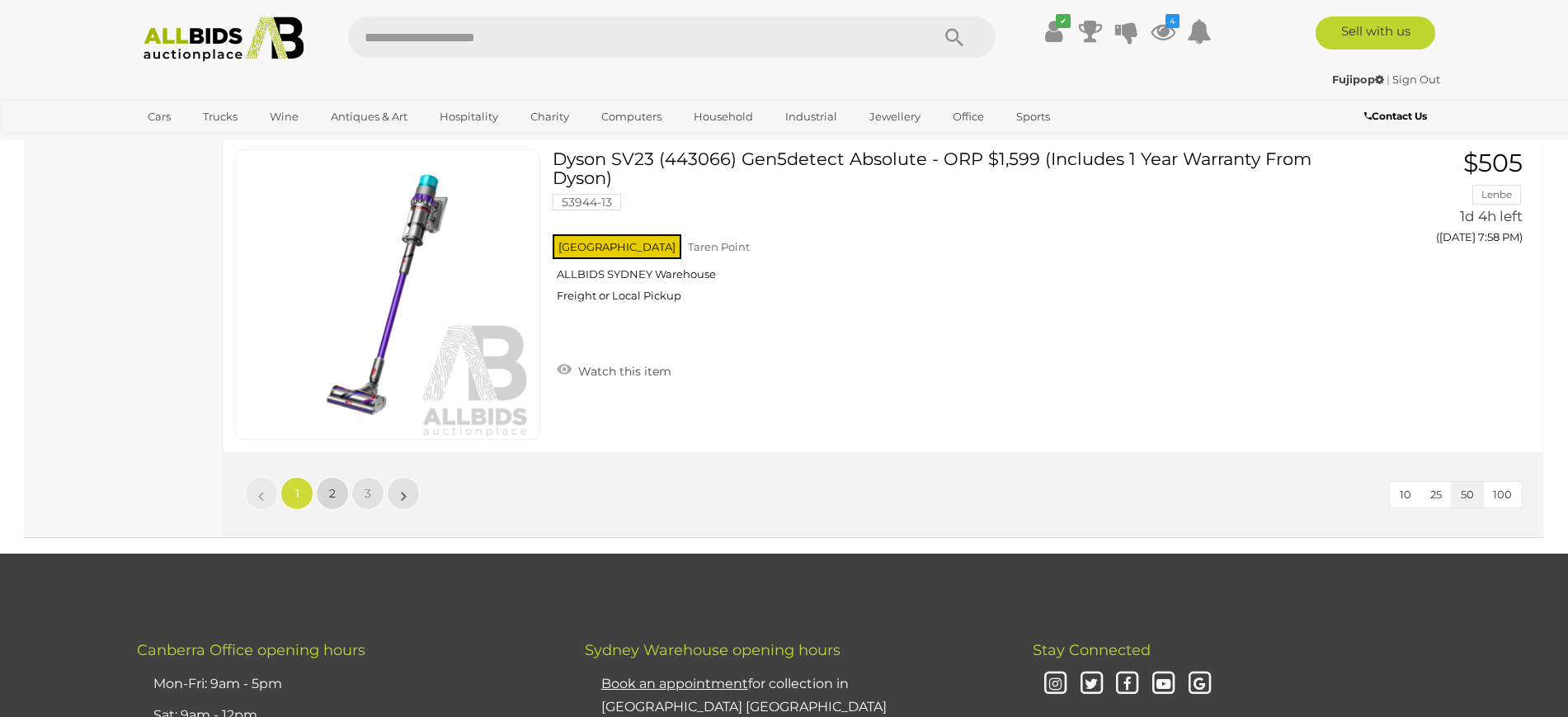
click at [334, 490] on span "2" at bounding box center [332, 493] width 6 height 15
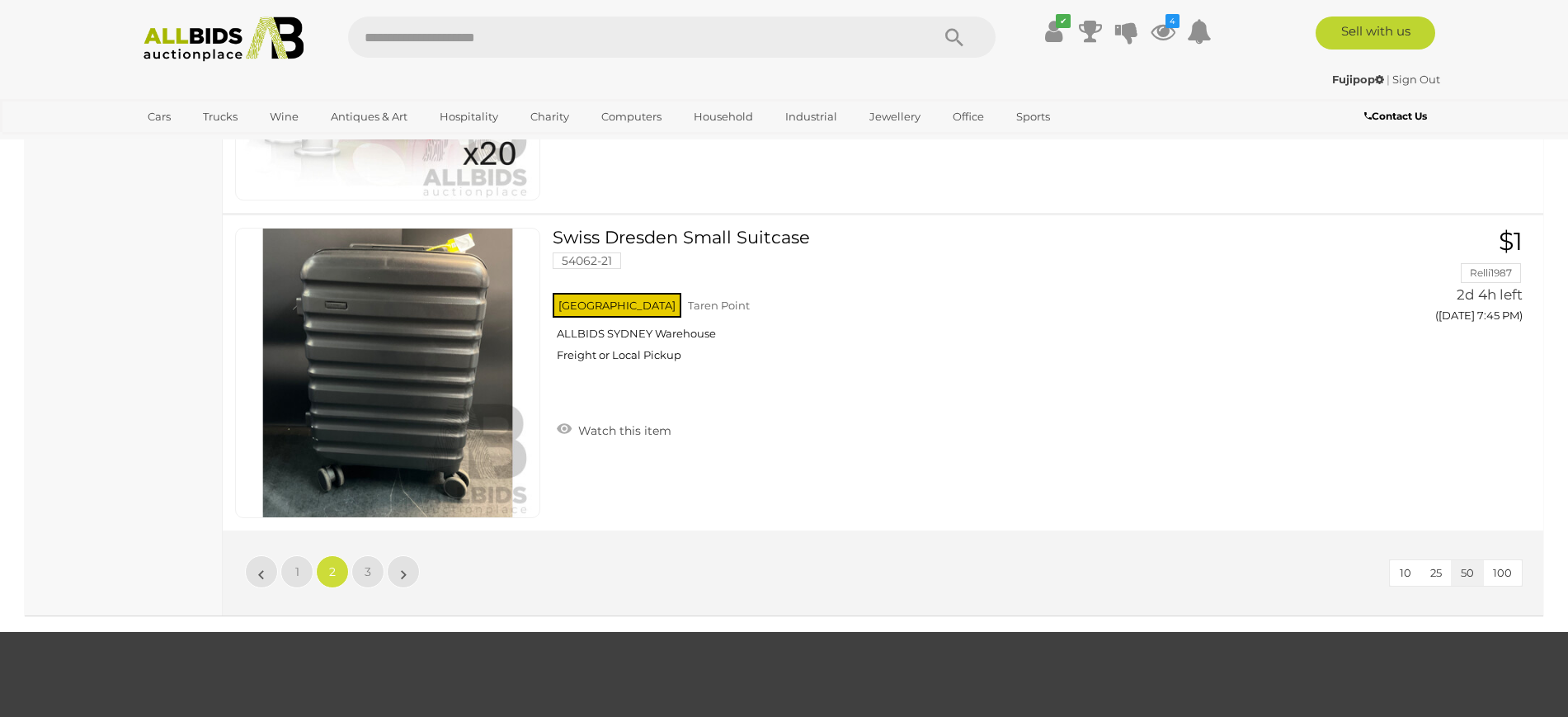
scroll to position [15662, 0]
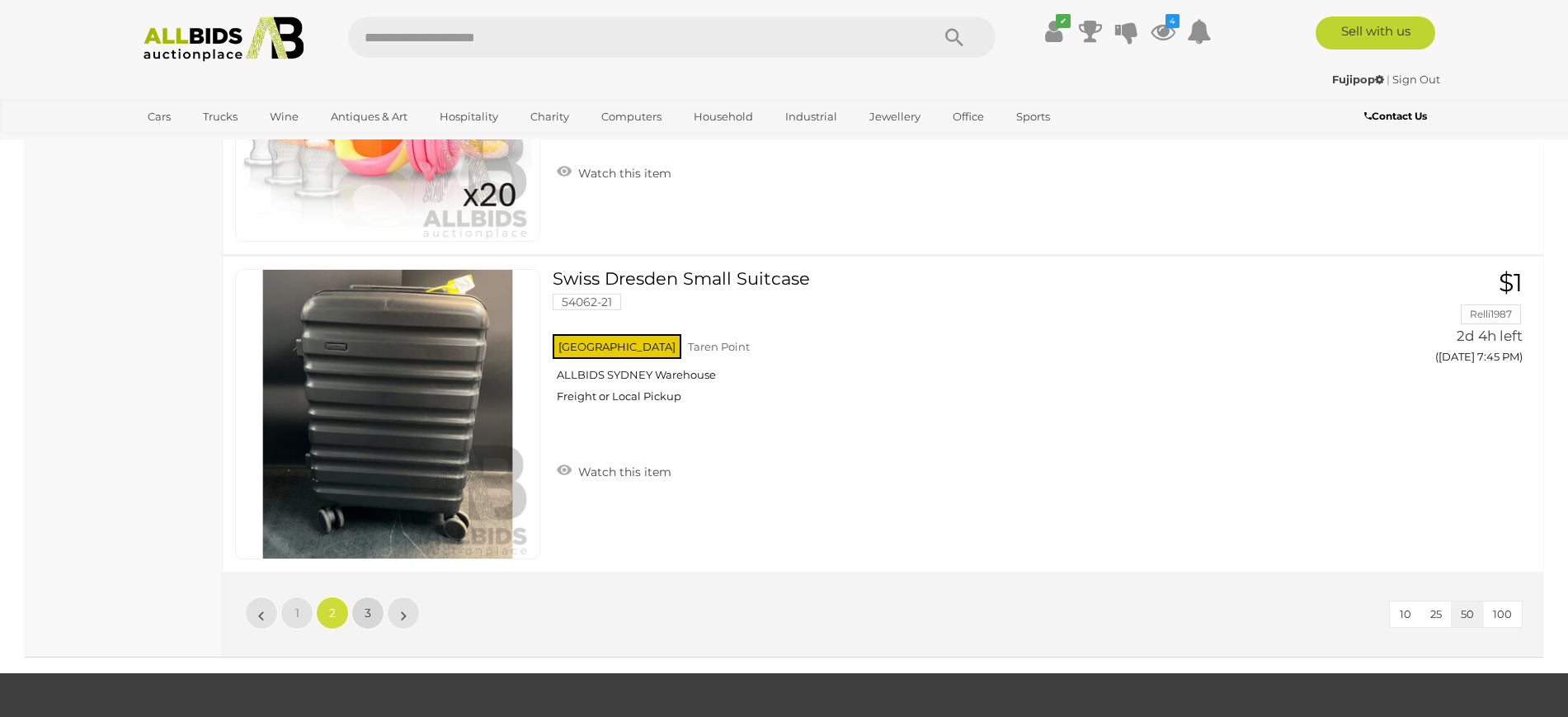
click at [363, 603] on link "3" at bounding box center [368, 612] width 33 height 33
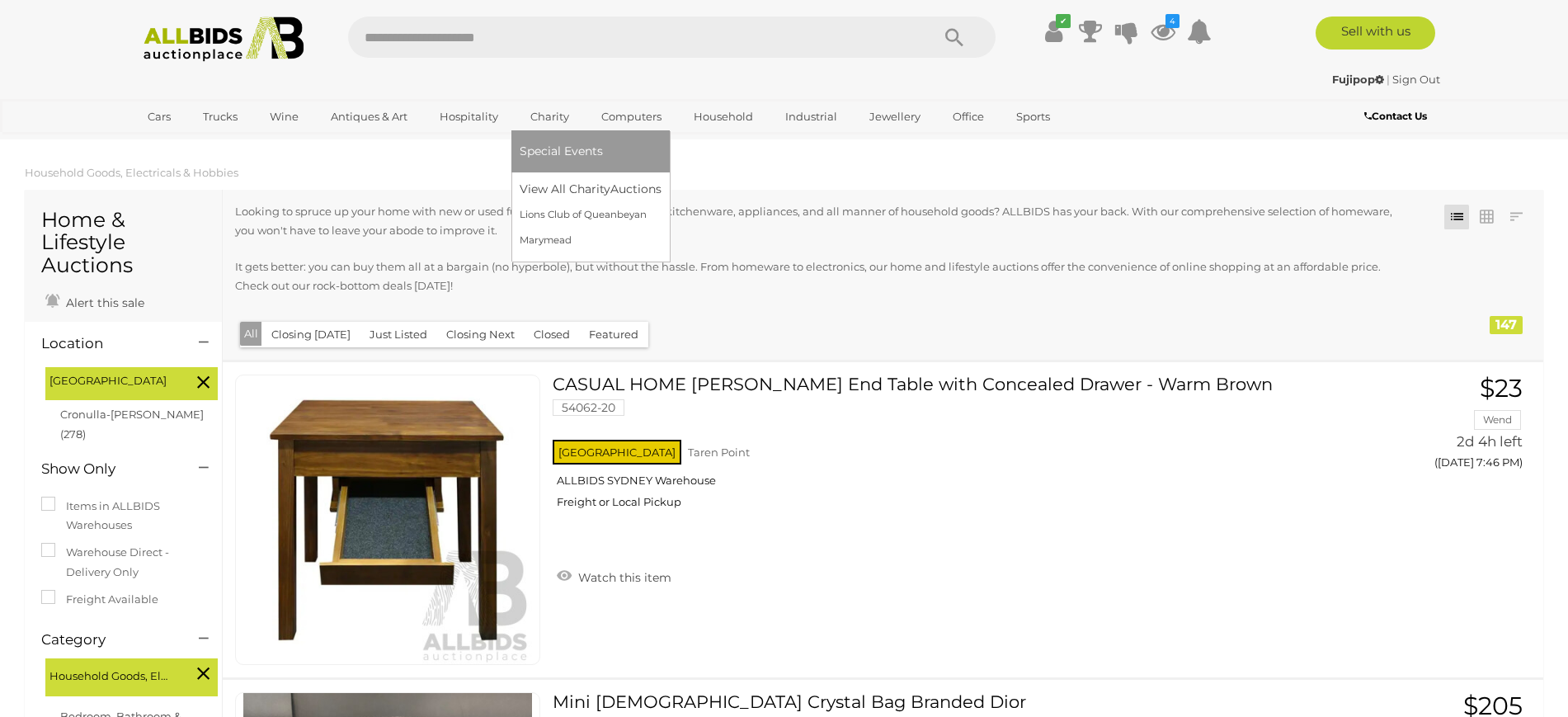
click at [540, 116] on link "Charity" at bounding box center [550, 116] width 60 height 27
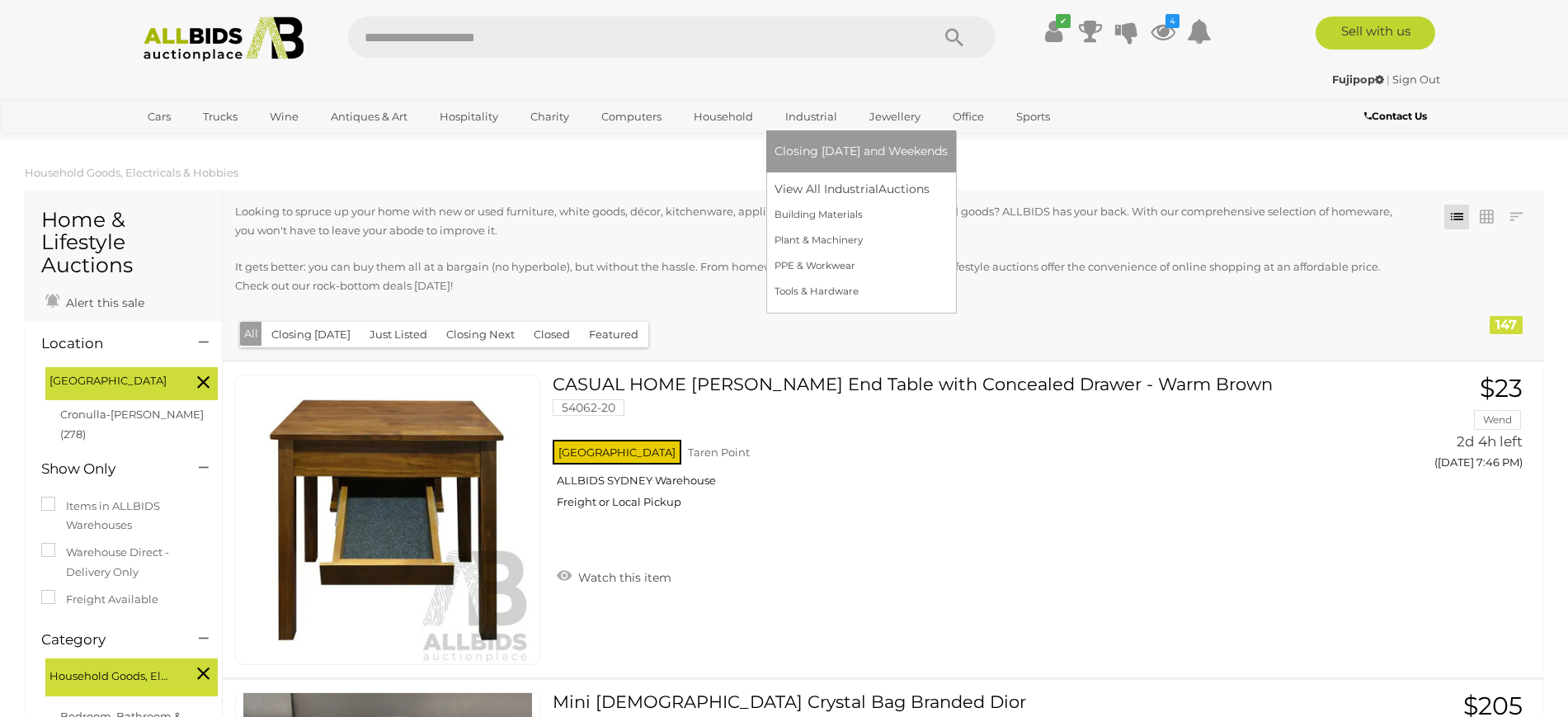
click at [814, 121] on link "Industrial" at bounding box center [811, 116] width 74 height 27
click at [811, 188] on link "View All Industrial Auctions" at bounding box center [861, 189] width 173 height 25
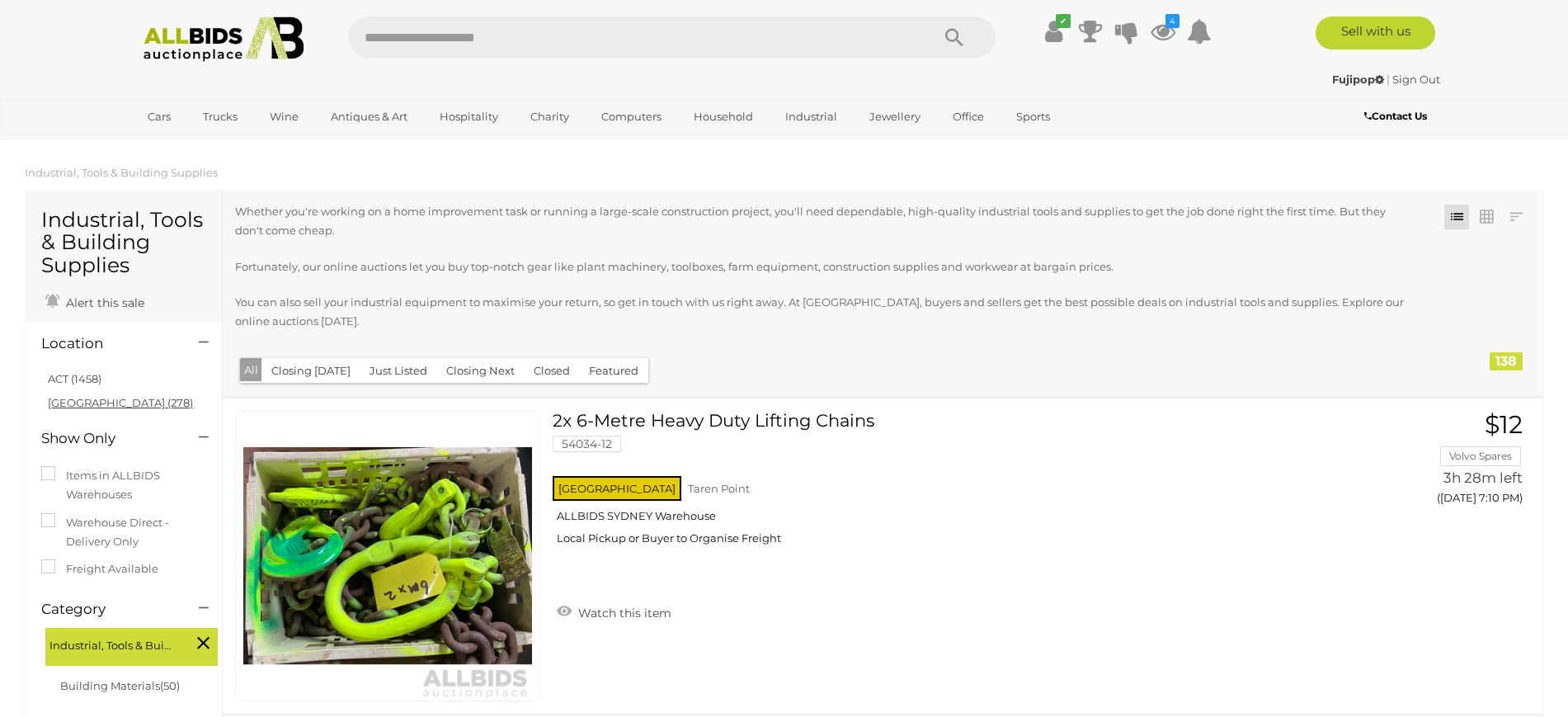
click at [71, 401] on link "NSW (278)" at bounding box center [121, 402] width 146 height 14
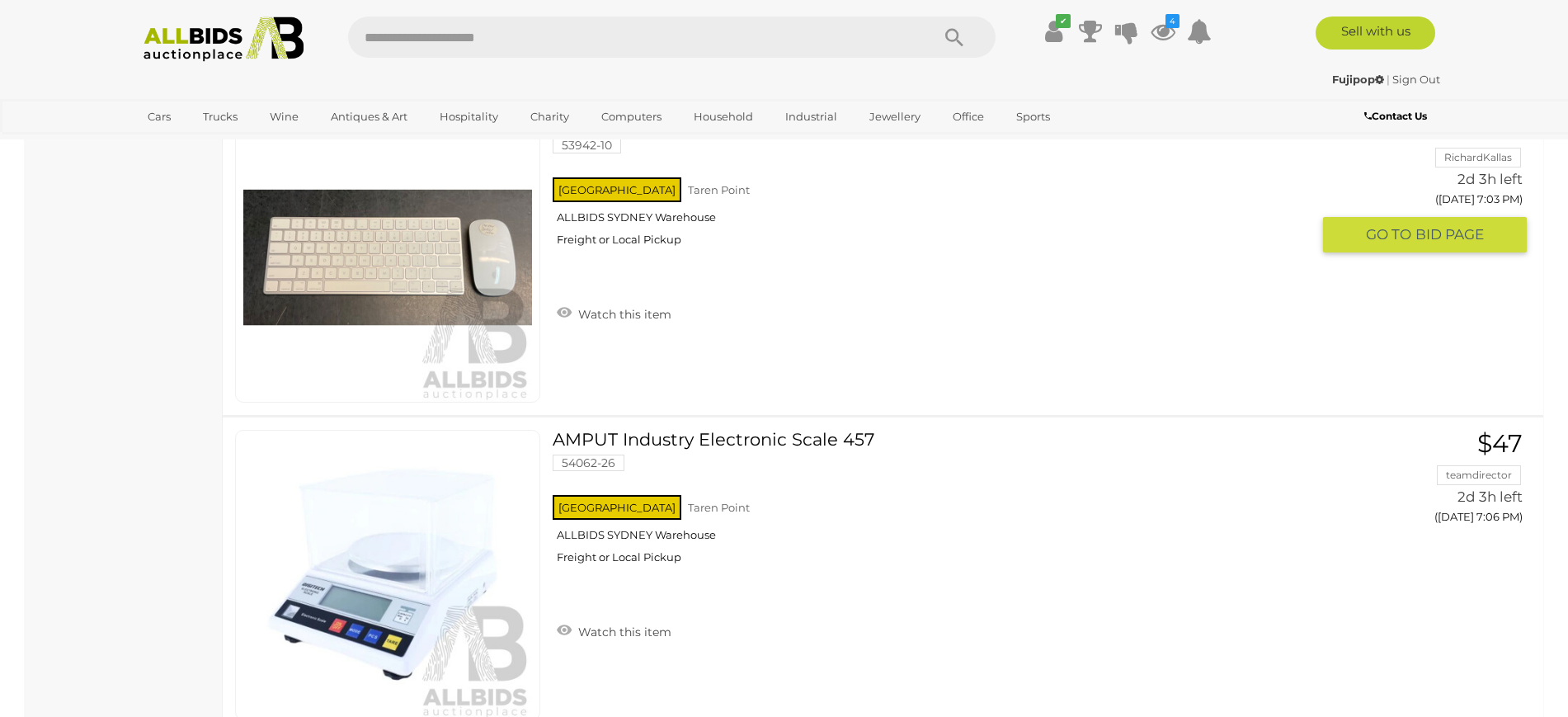
scroll to position [5772, 0]
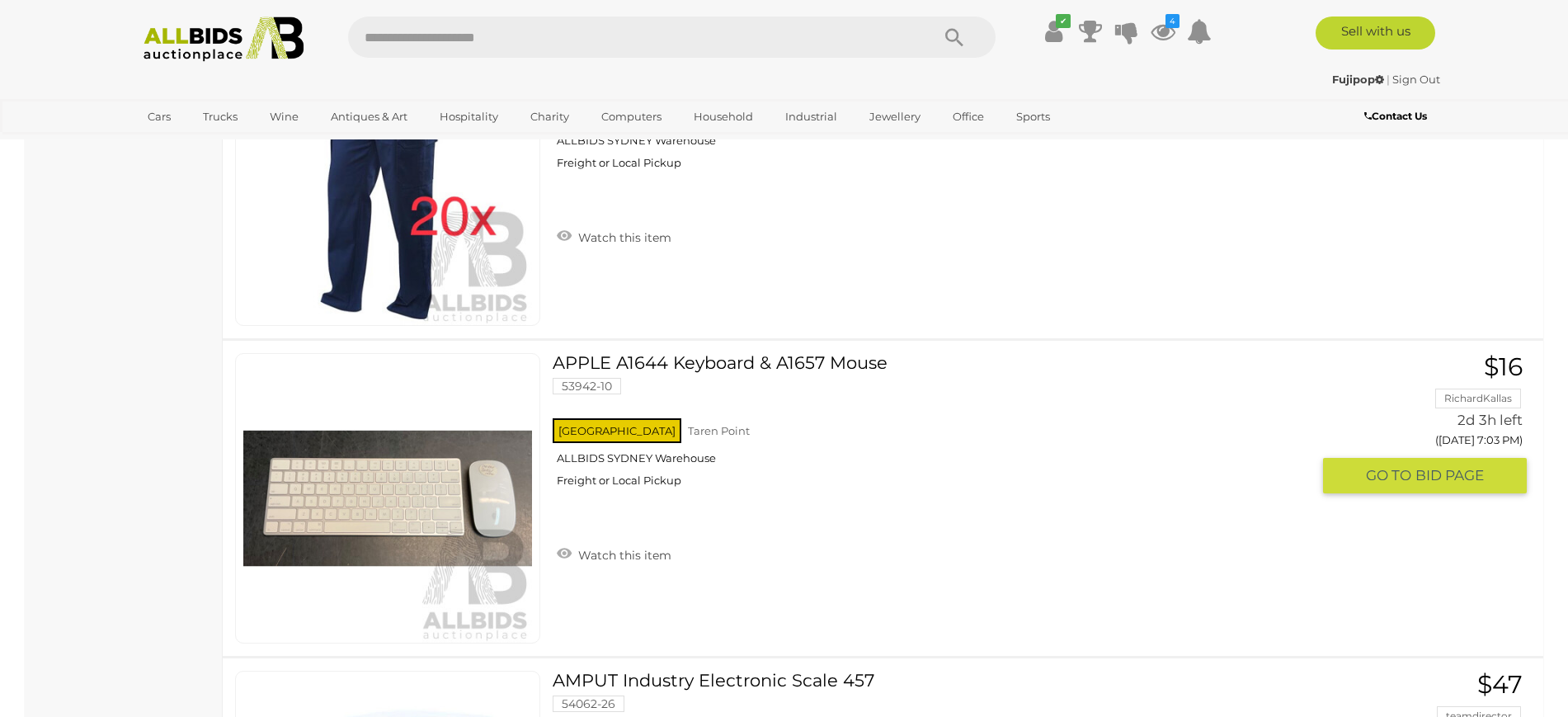
click at [346, 465] on link at bounding box center [387, 498] width 305 height 290
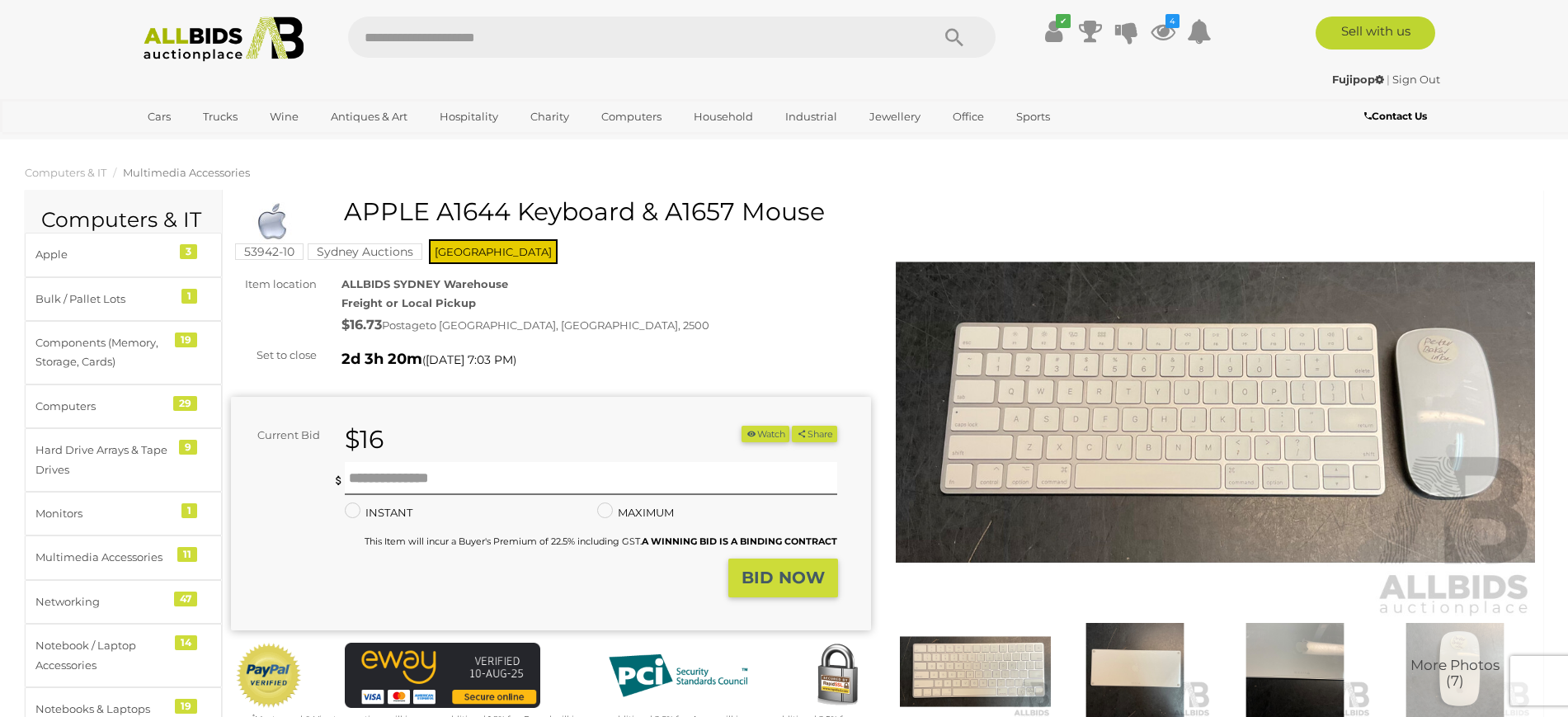
scroll to position [241, 0]
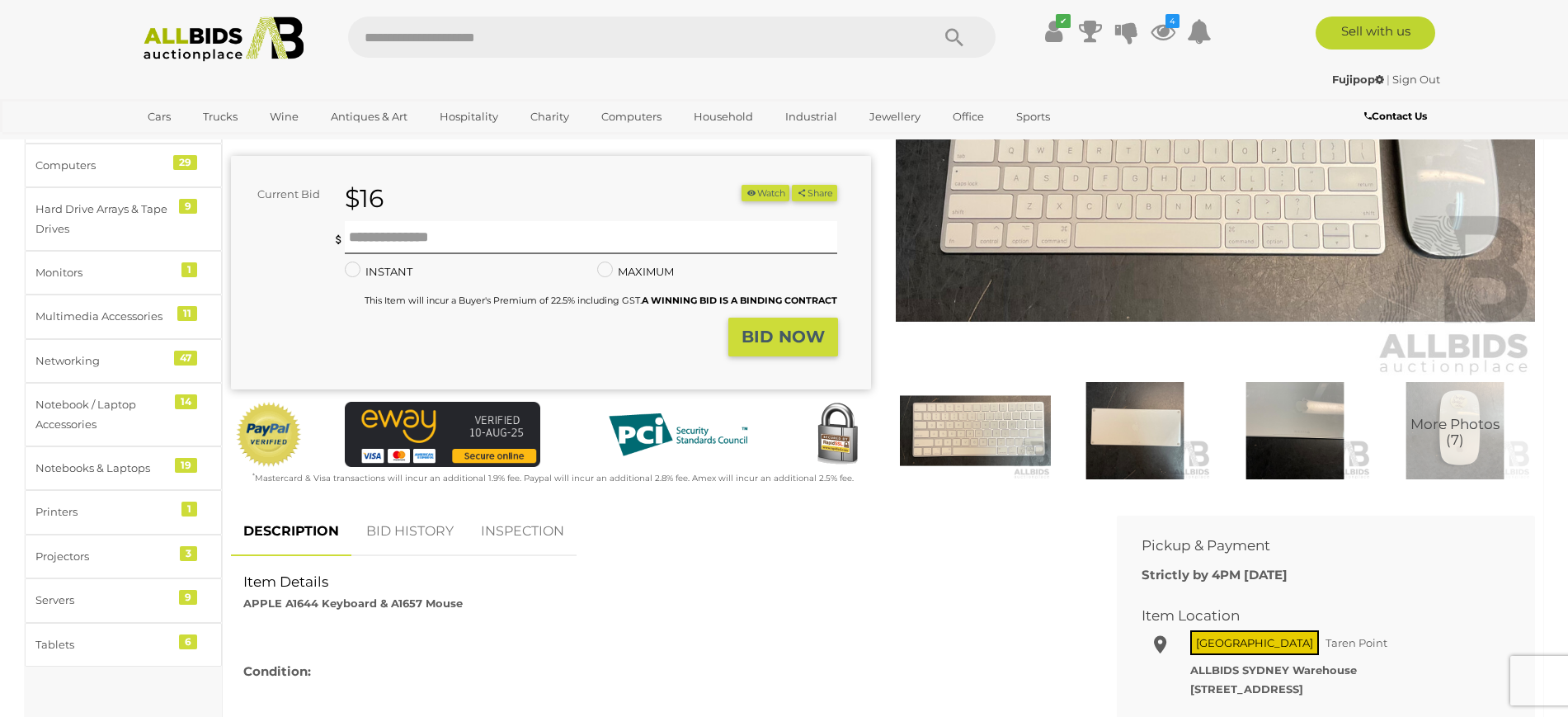
click at [1472, 428] on span "More Photos (7)" at bounding box center [1455, 432] width 89 height 31
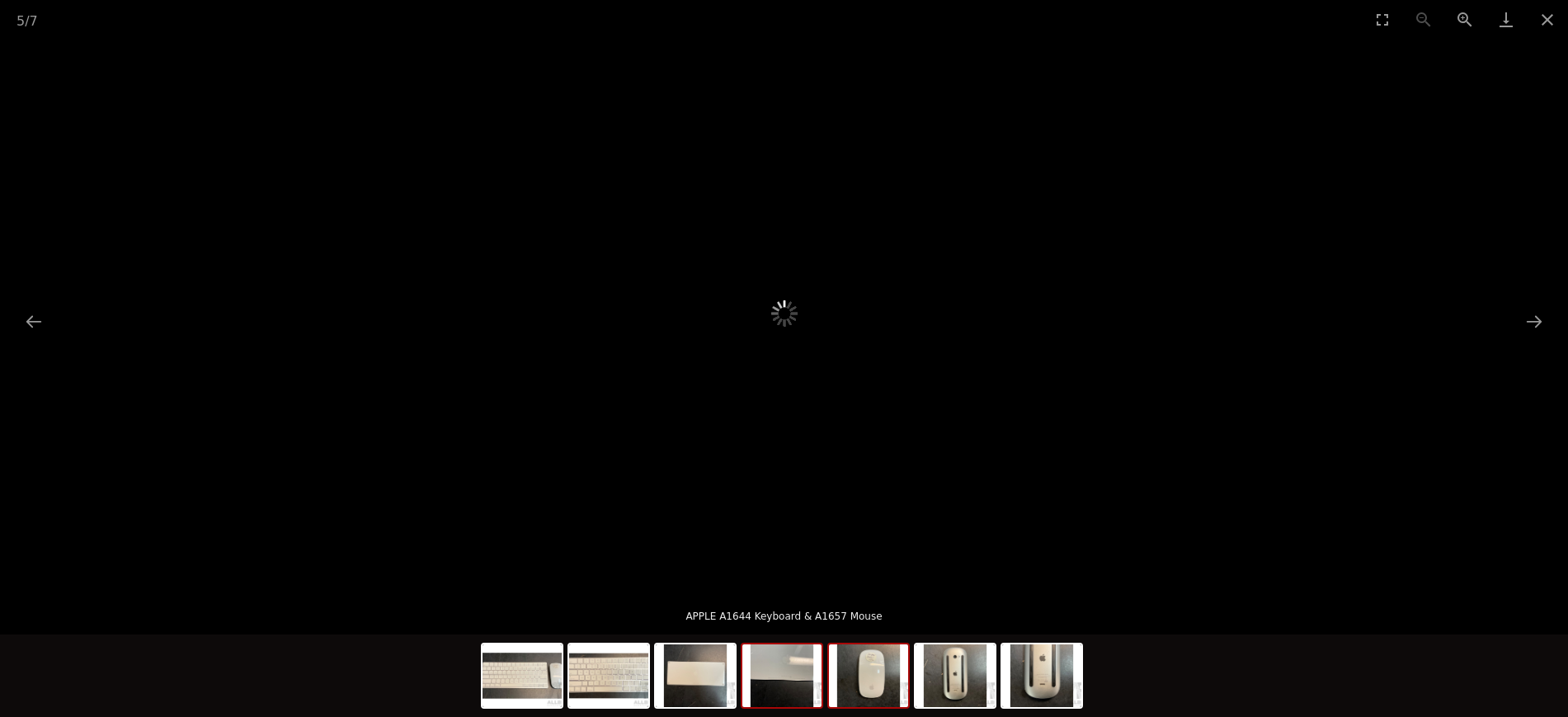
click at [774, 678] on img at bounding box center [782, 675] width 79 height 63
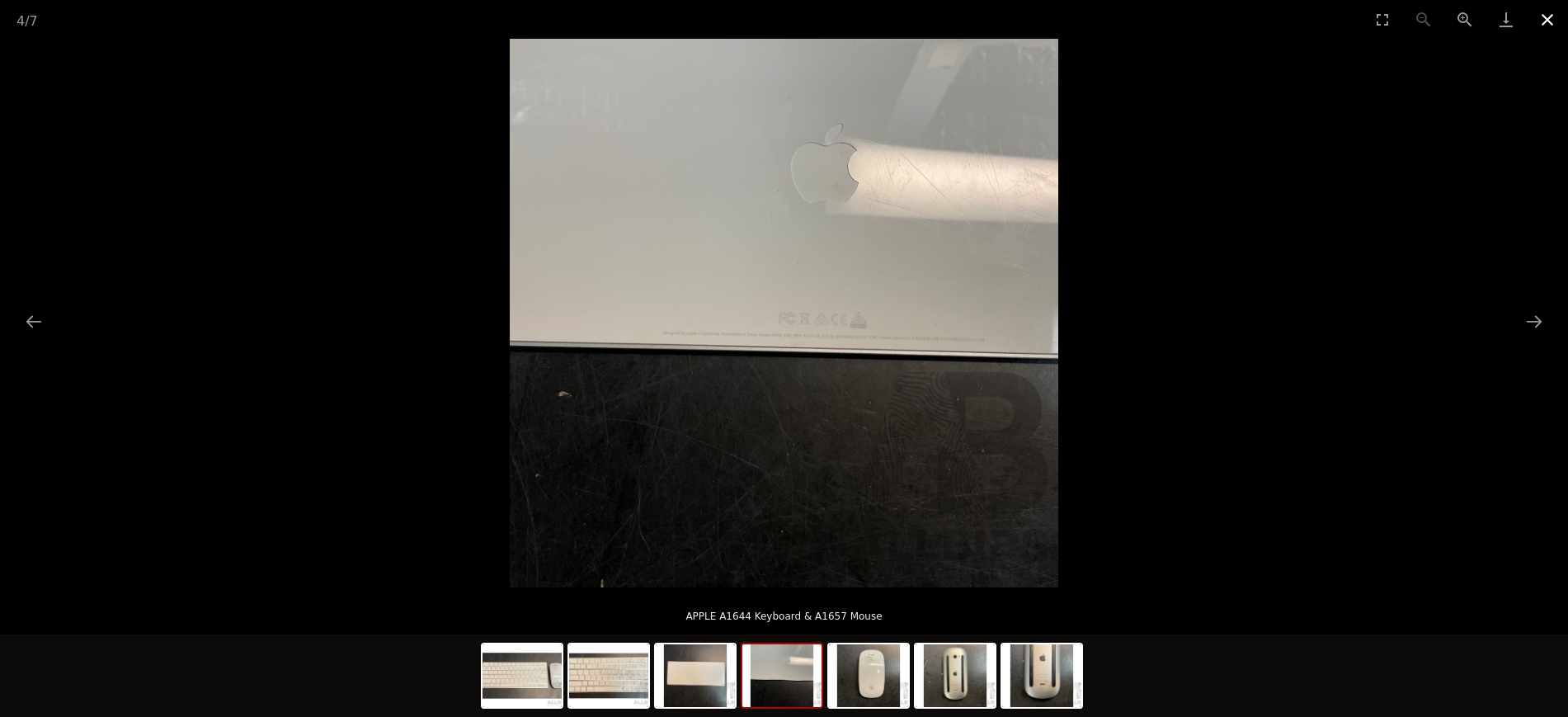
click at [1546, 15] on button "Close gallery" at bounding box center [1547, 19] width 41 height 39
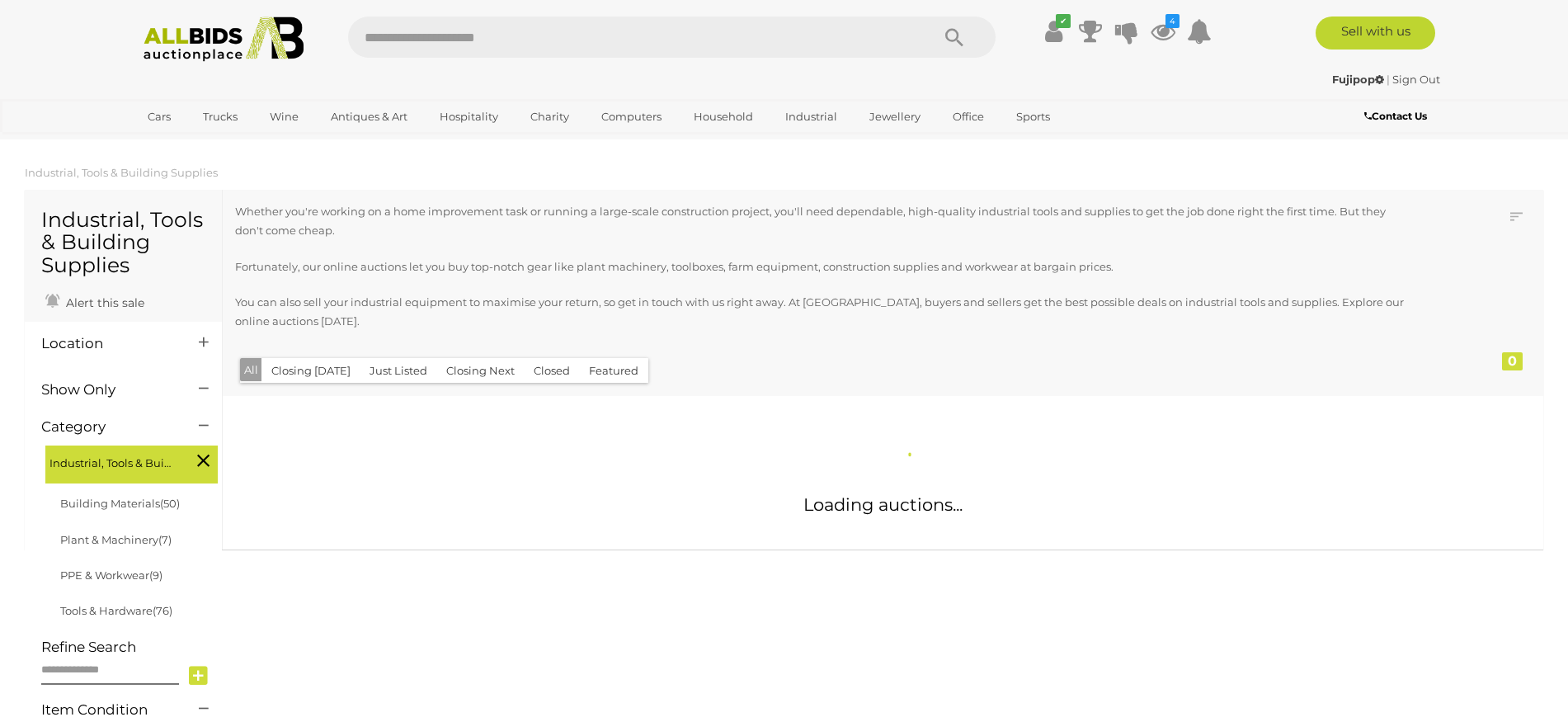
scroll to position [1075, 0]
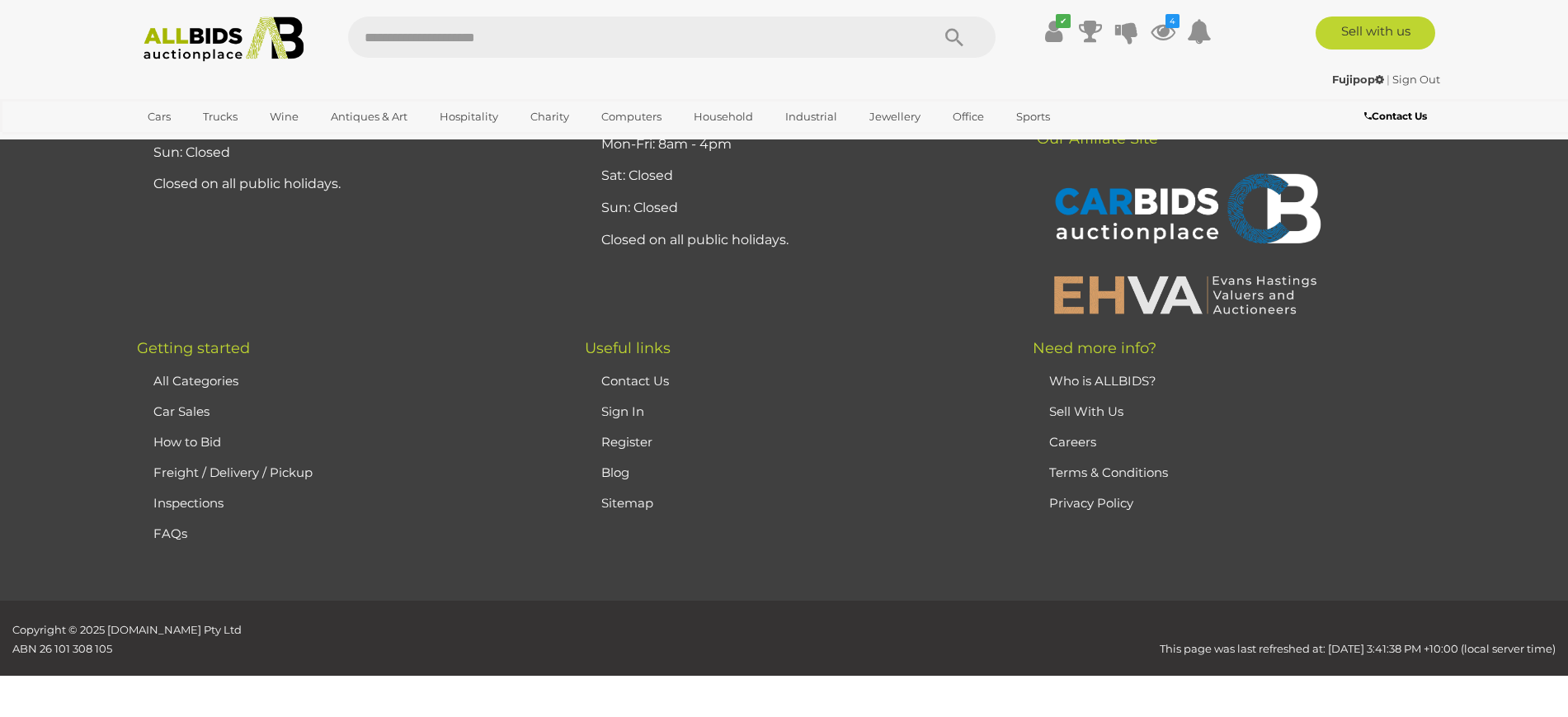
scroll to position [15900, 0]
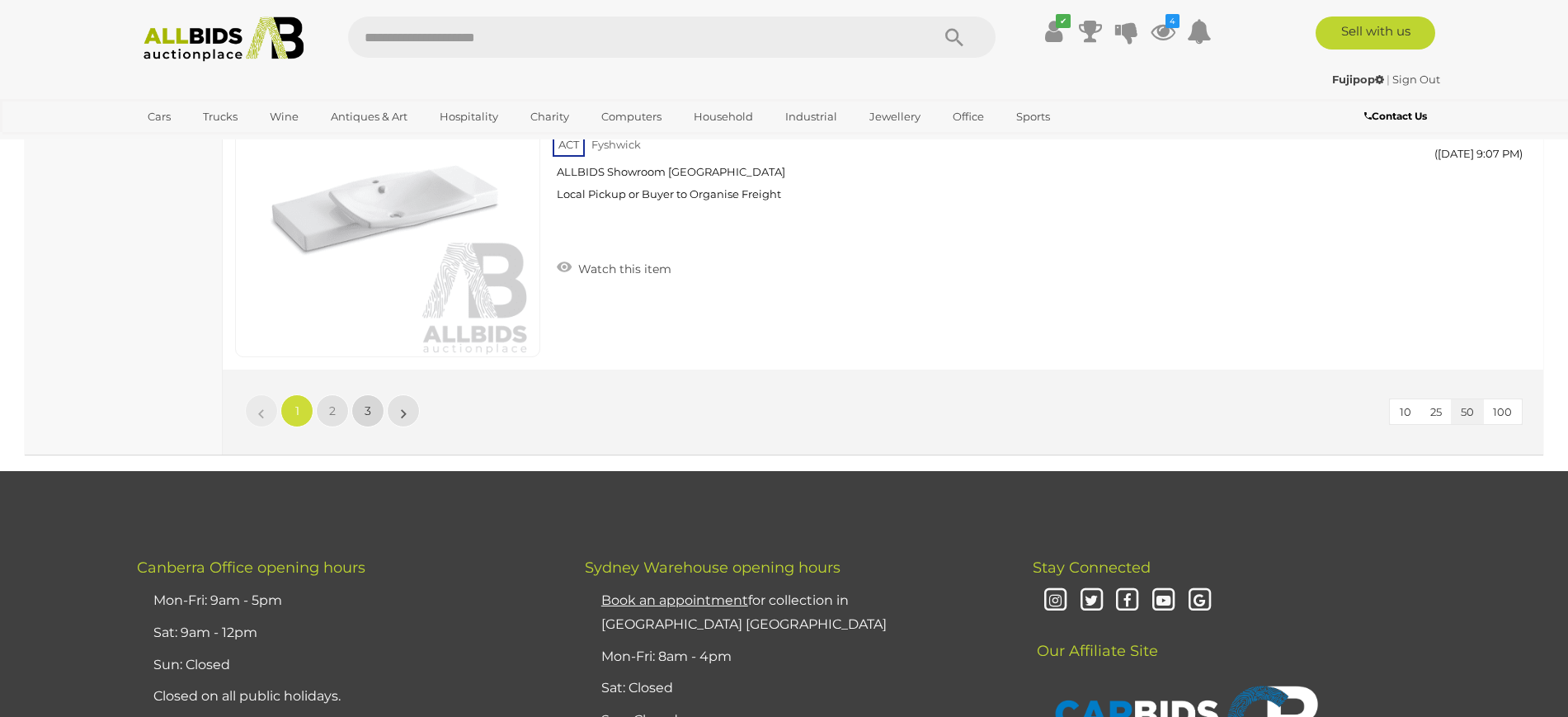
click at [364, 403] on link "3" at bounding box center [368, 410] width 33 height 33
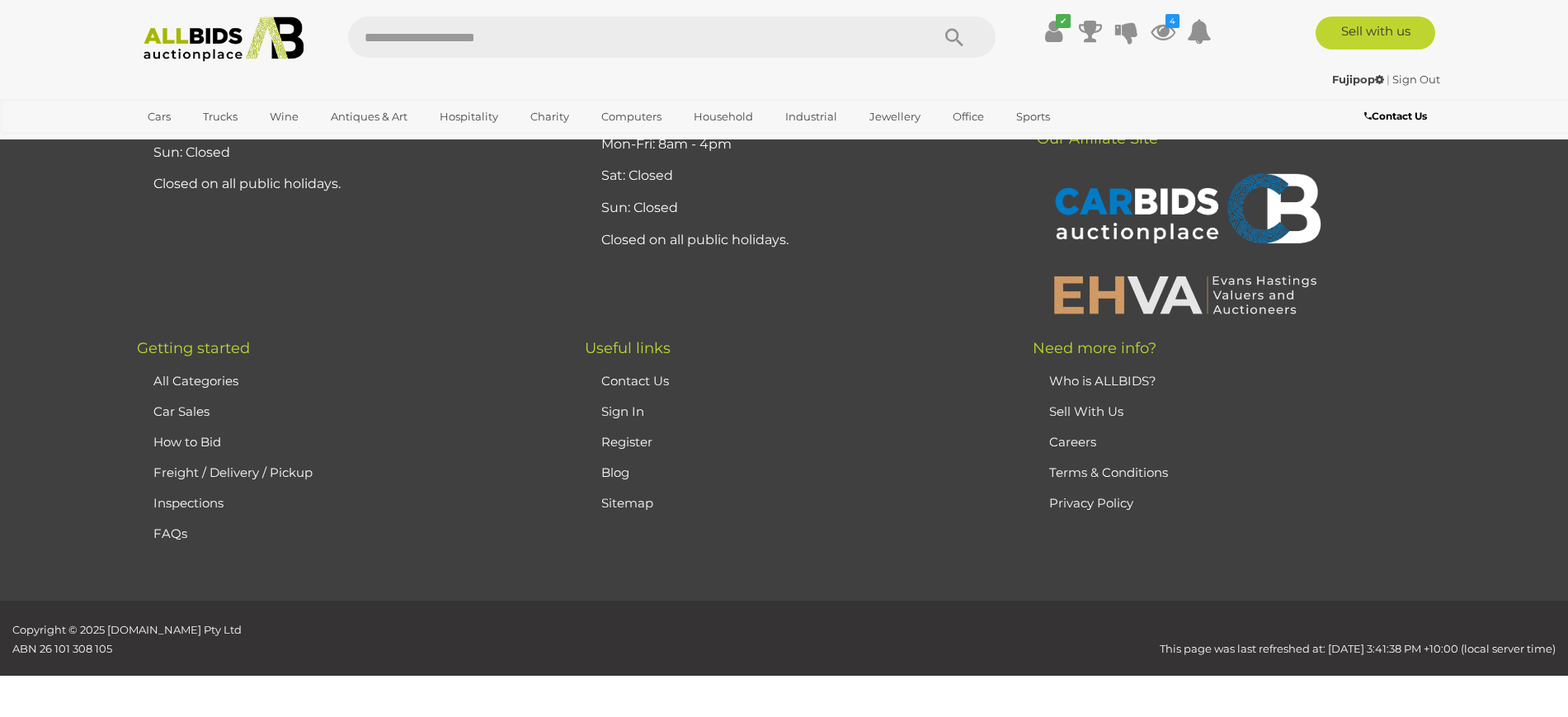
scroll to position [231, 0]
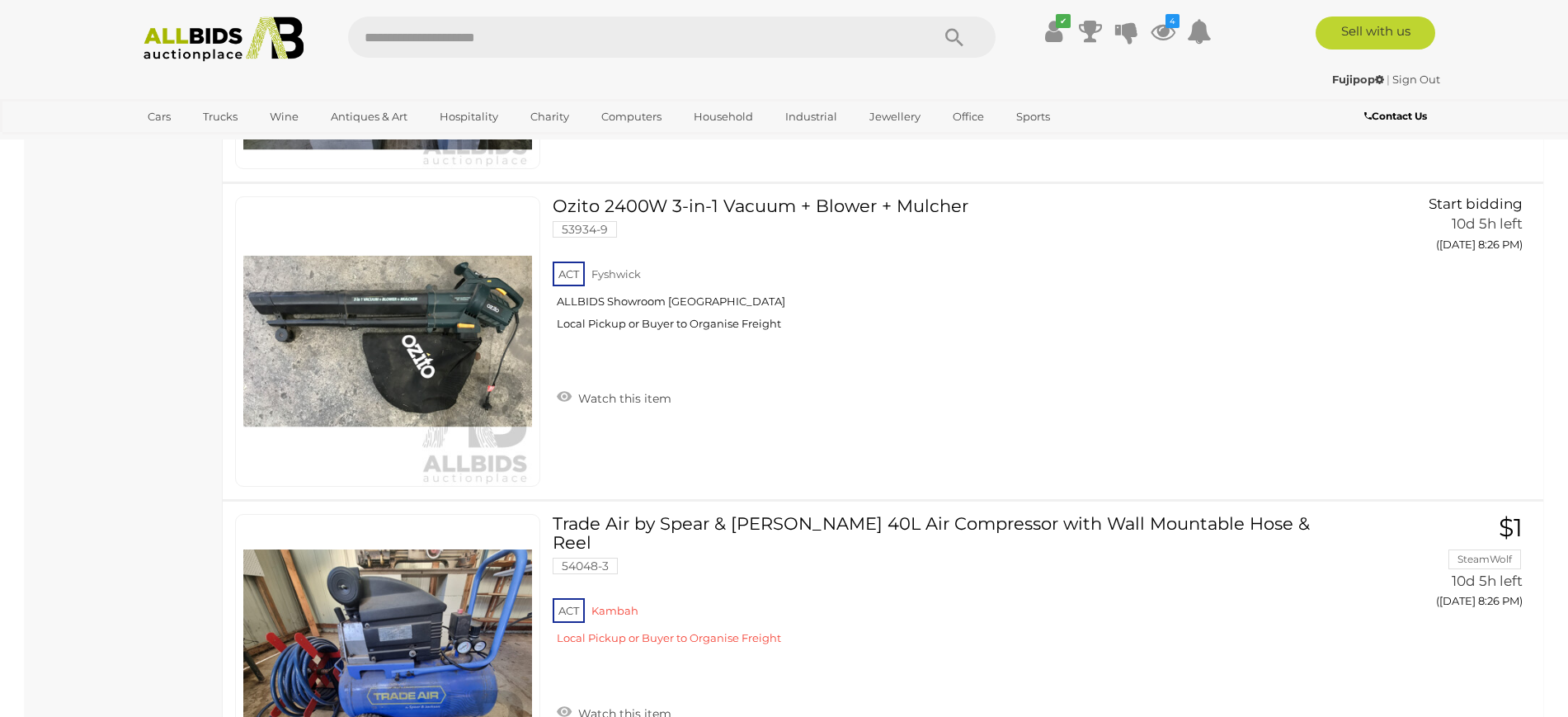
scroll to position [7311, 0]
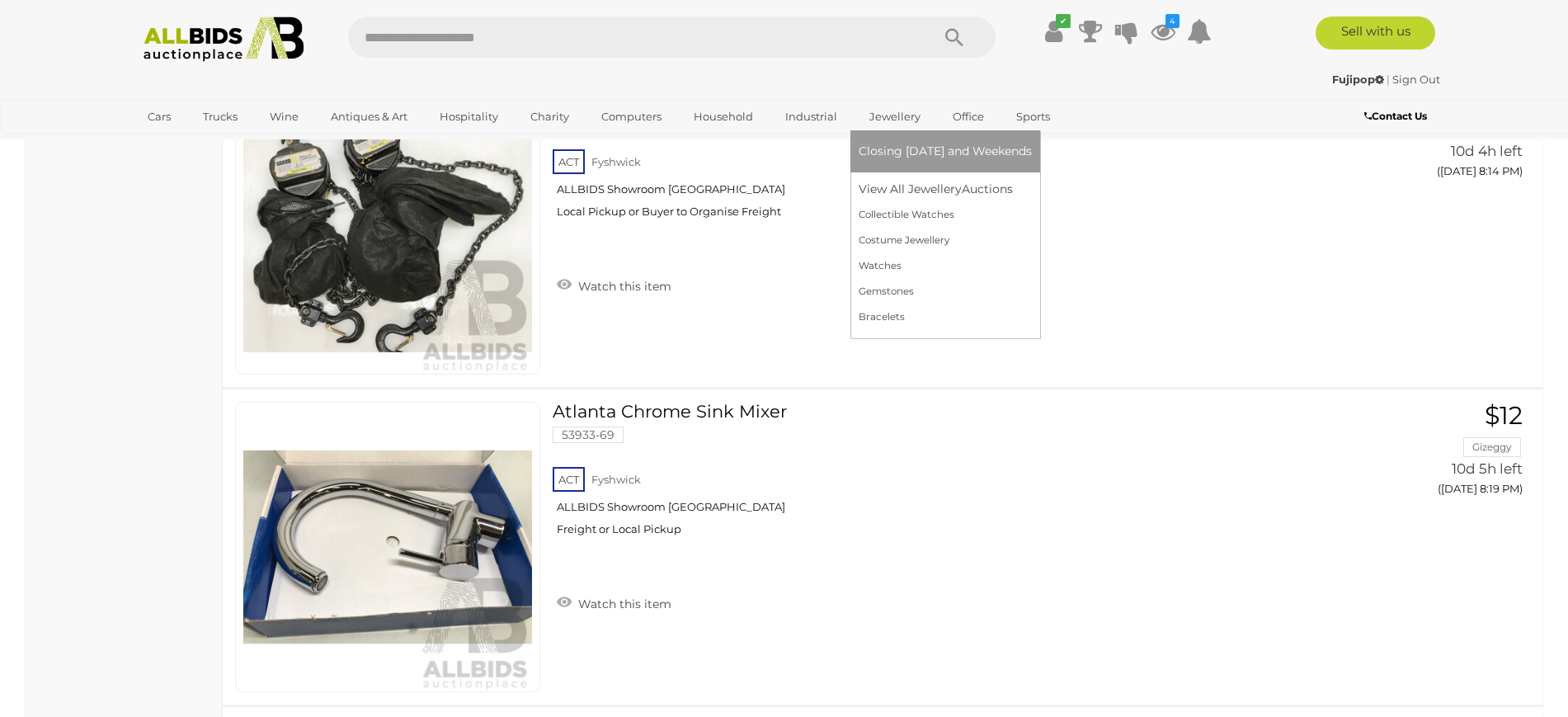
click at [893, 109] on link "Jewellery" at bounding box center [895, 116] width 73 height 27
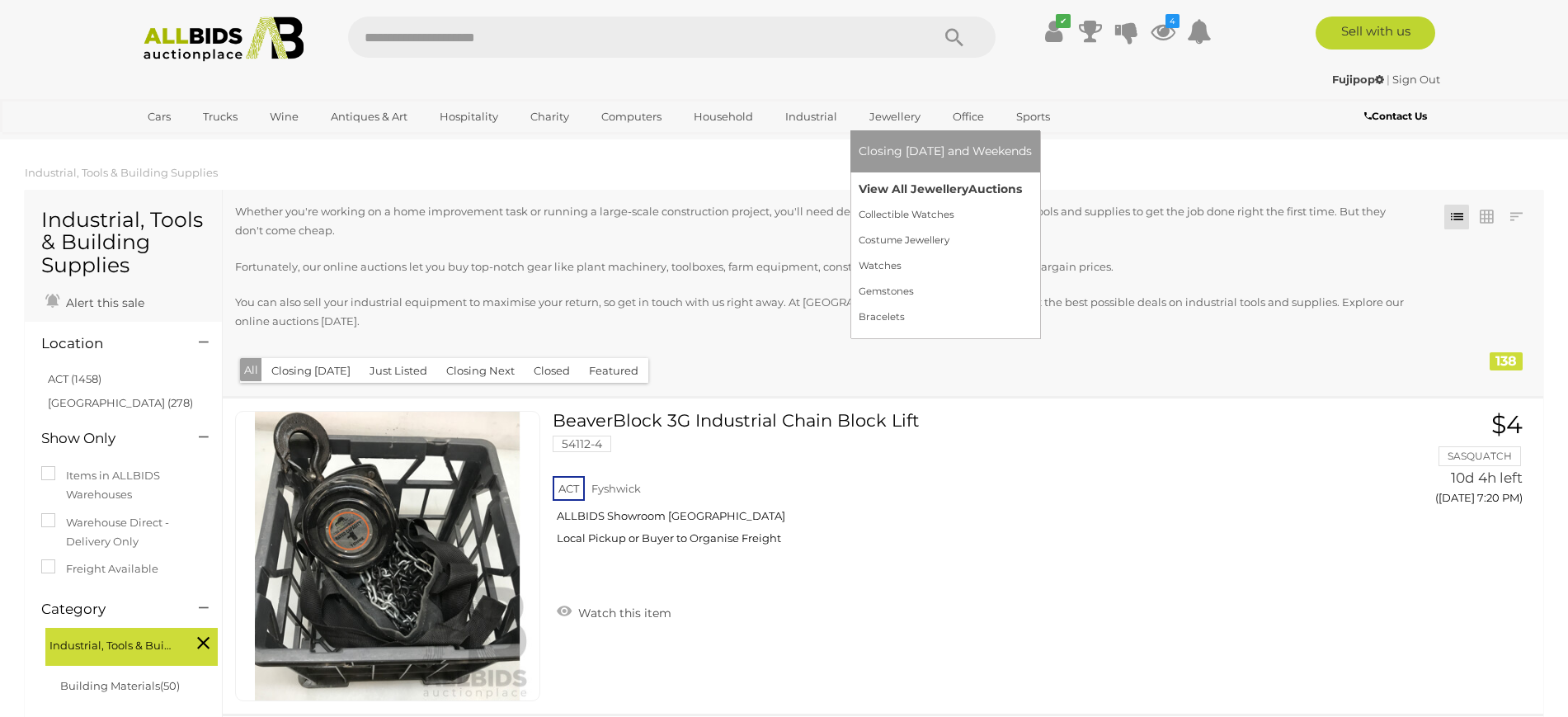
click at [919, 187] on link "View All Jewellery Auctions" at bounding box center [945, 189] width 173 height 25
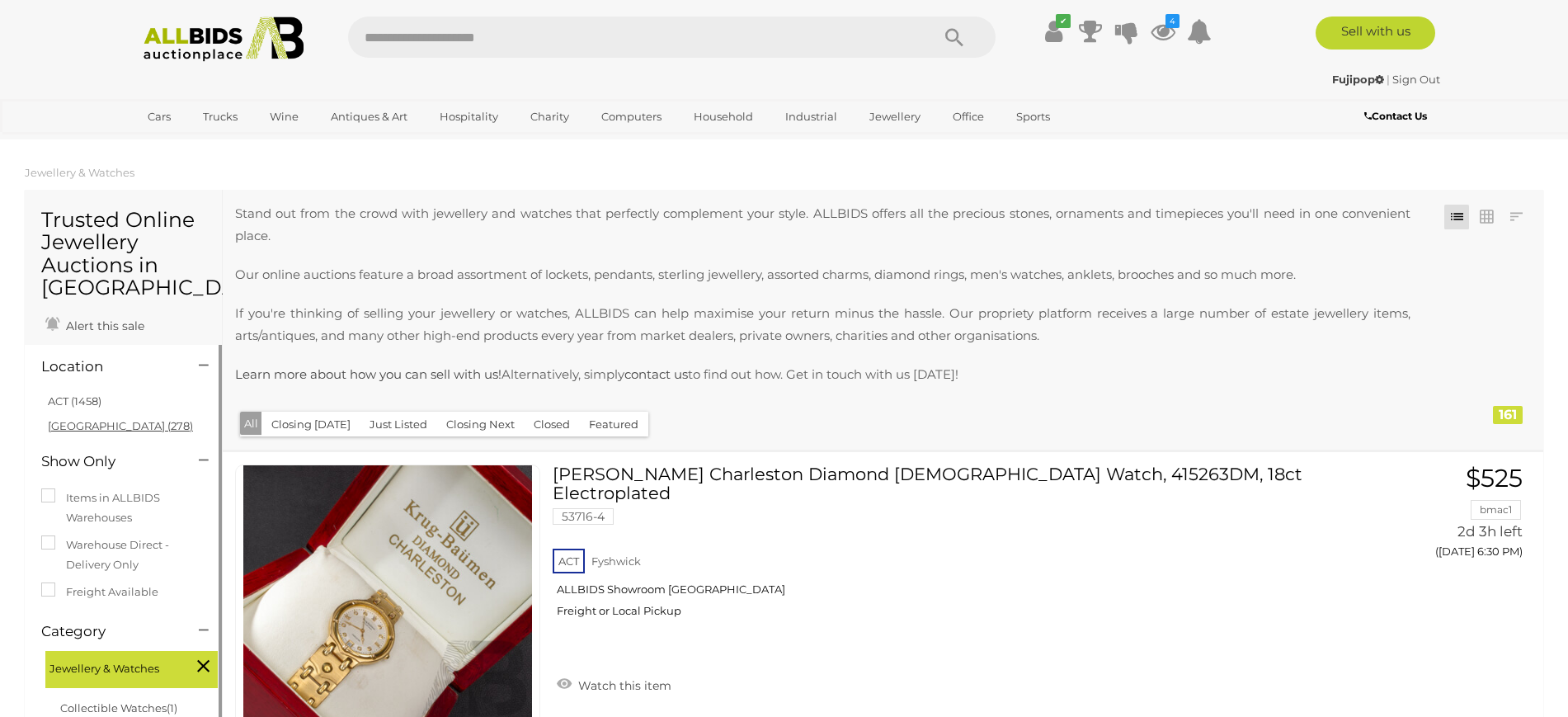
click at [82, 420] on link "[GEOGRAPHIC_DATA] (278)" at bounding box center [121, 425] width 146 height 14
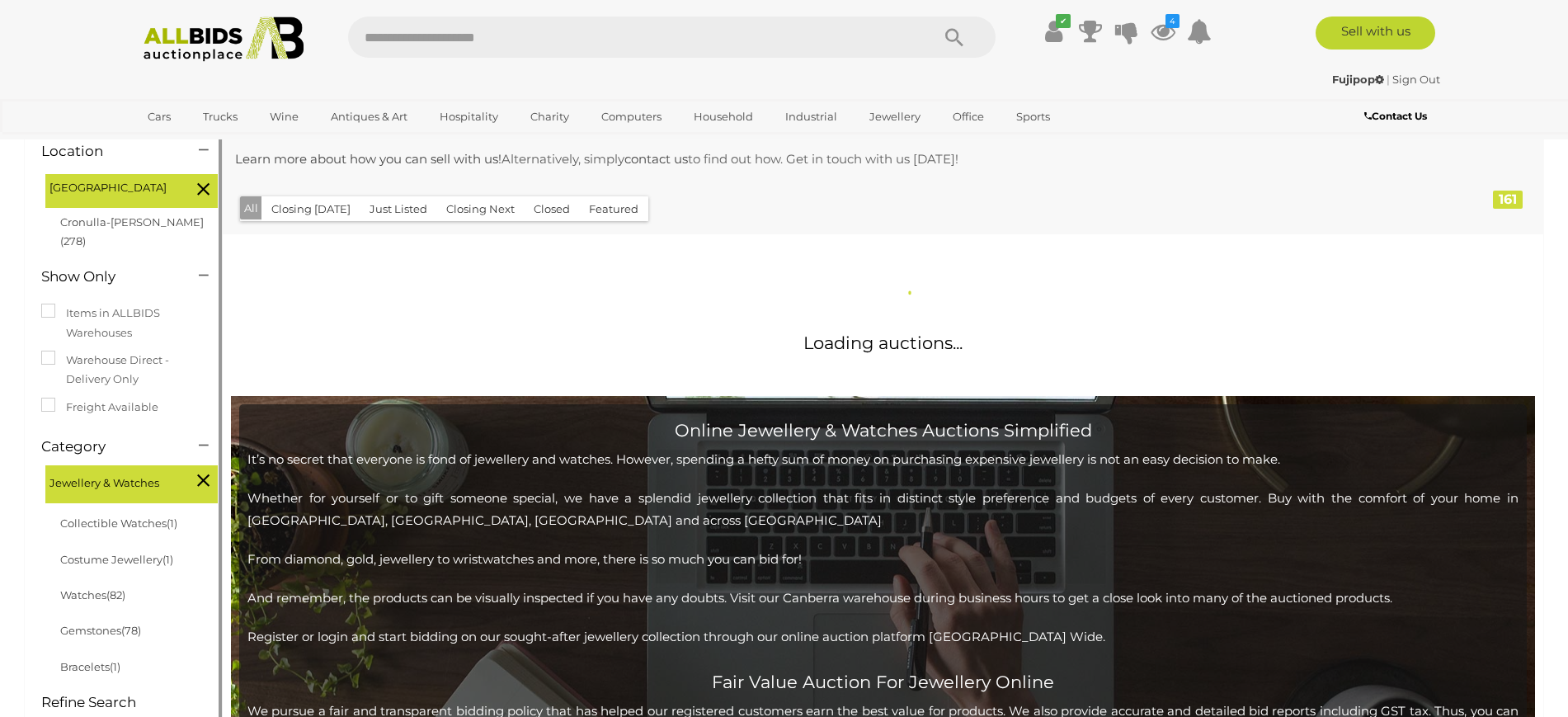
scroll to position [241, 0]
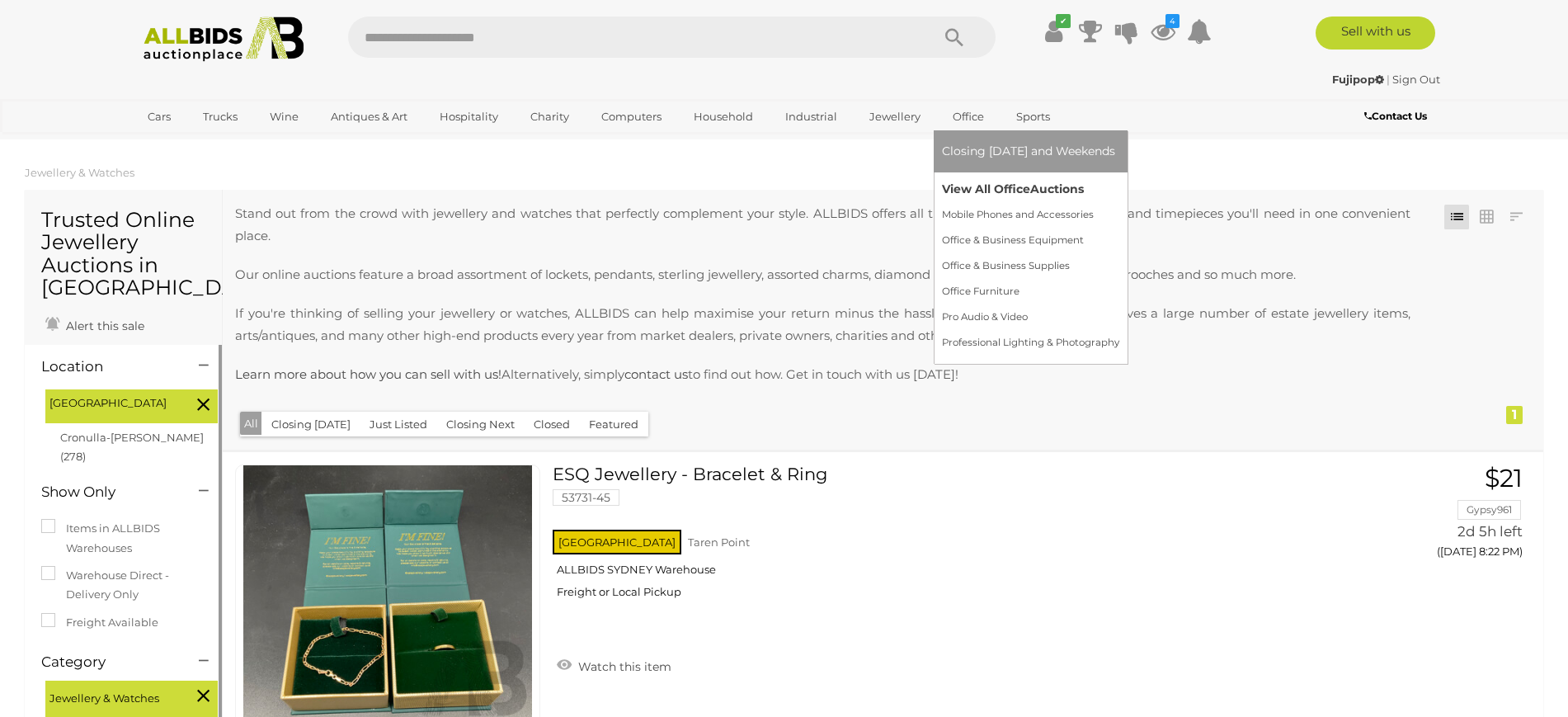
click at [992, 183] on link "View All Office Auctions" at bounding box center [1030, 189] width 177 height 25
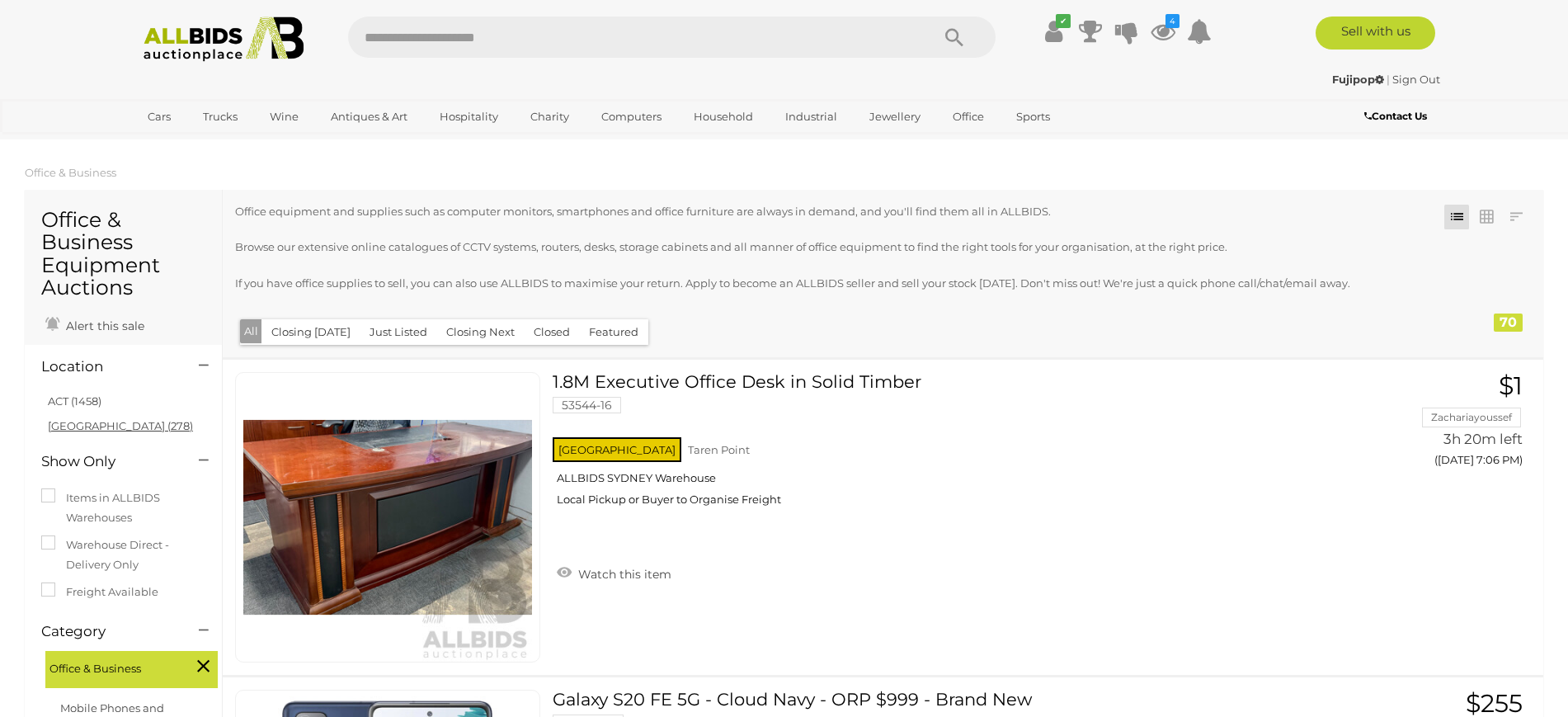
click at [82, 427] on link "NSW (278)" at bounding box center [121, 425] width 146 height 14
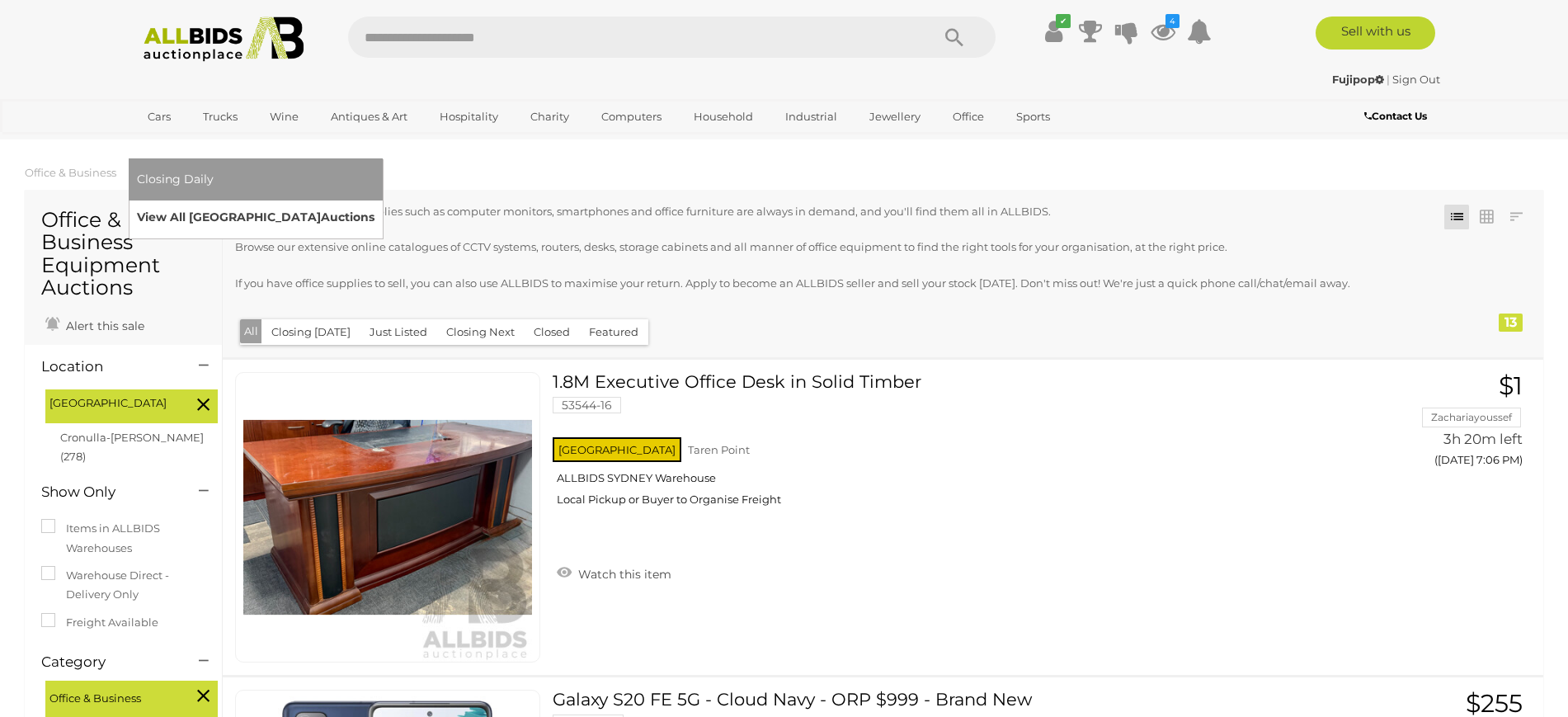
click at [374, 205] on link "View All Sydney Auctions" at bounding box center [255, 217] width 238 height 25
